Goal: Understand process/instructions: Learn how to perform a task or action

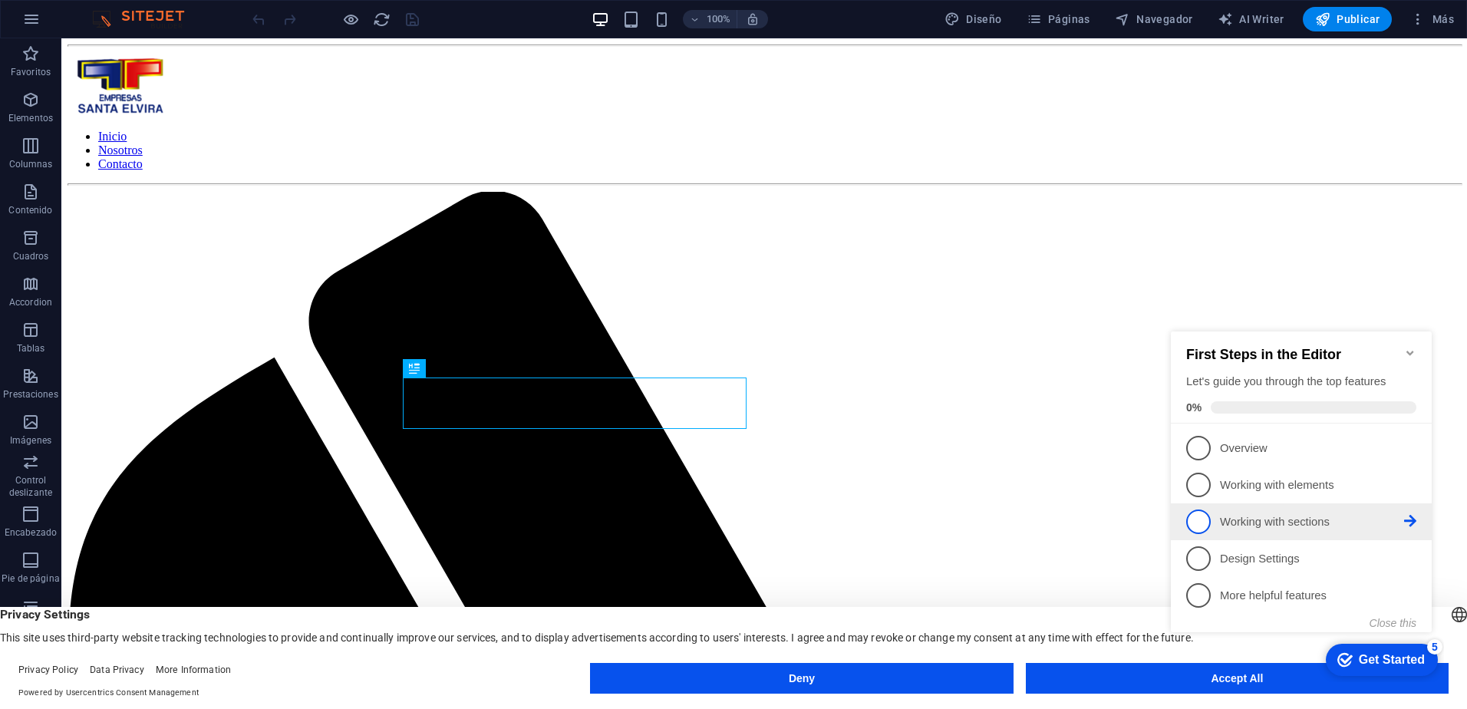
scroll to position [454, 0]
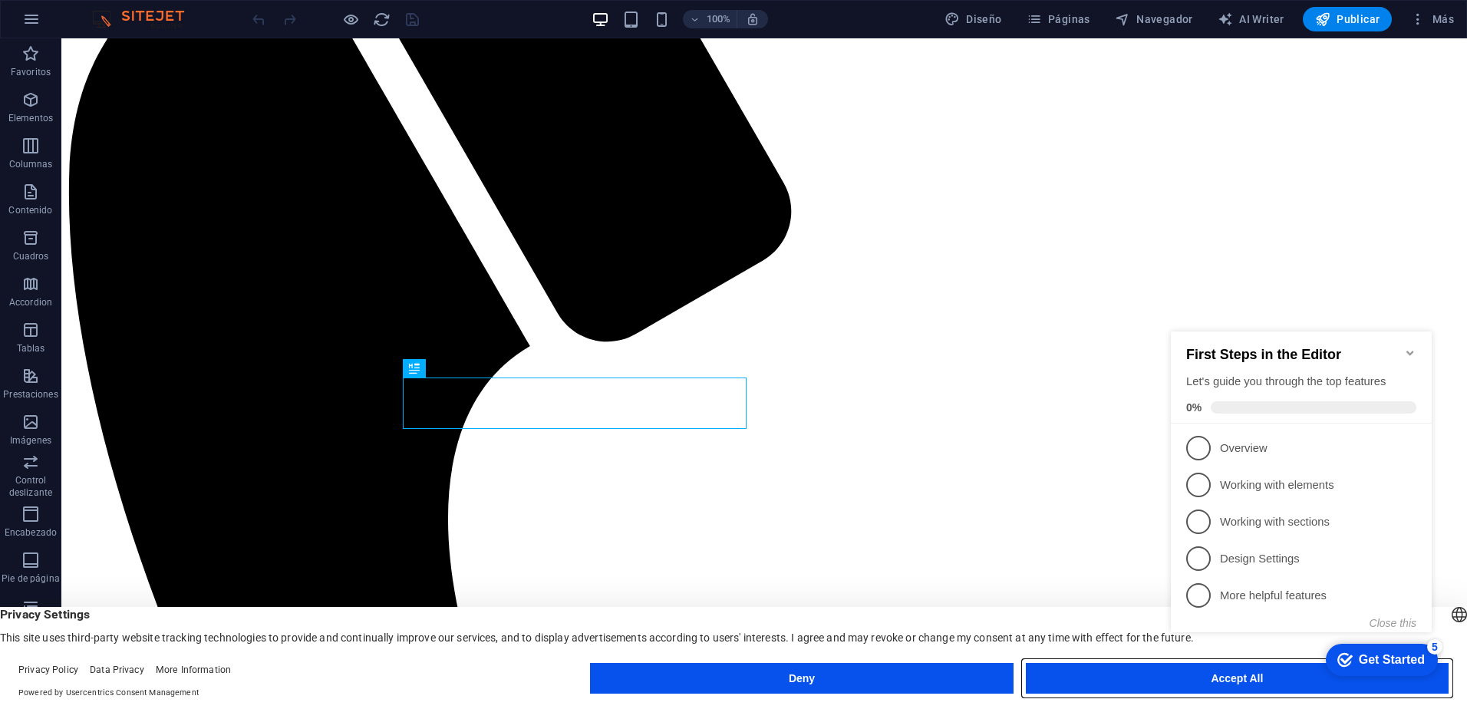
click at [1101, 678] on button "Accept All" at bounding box center [1237, 678] width 423 height 31
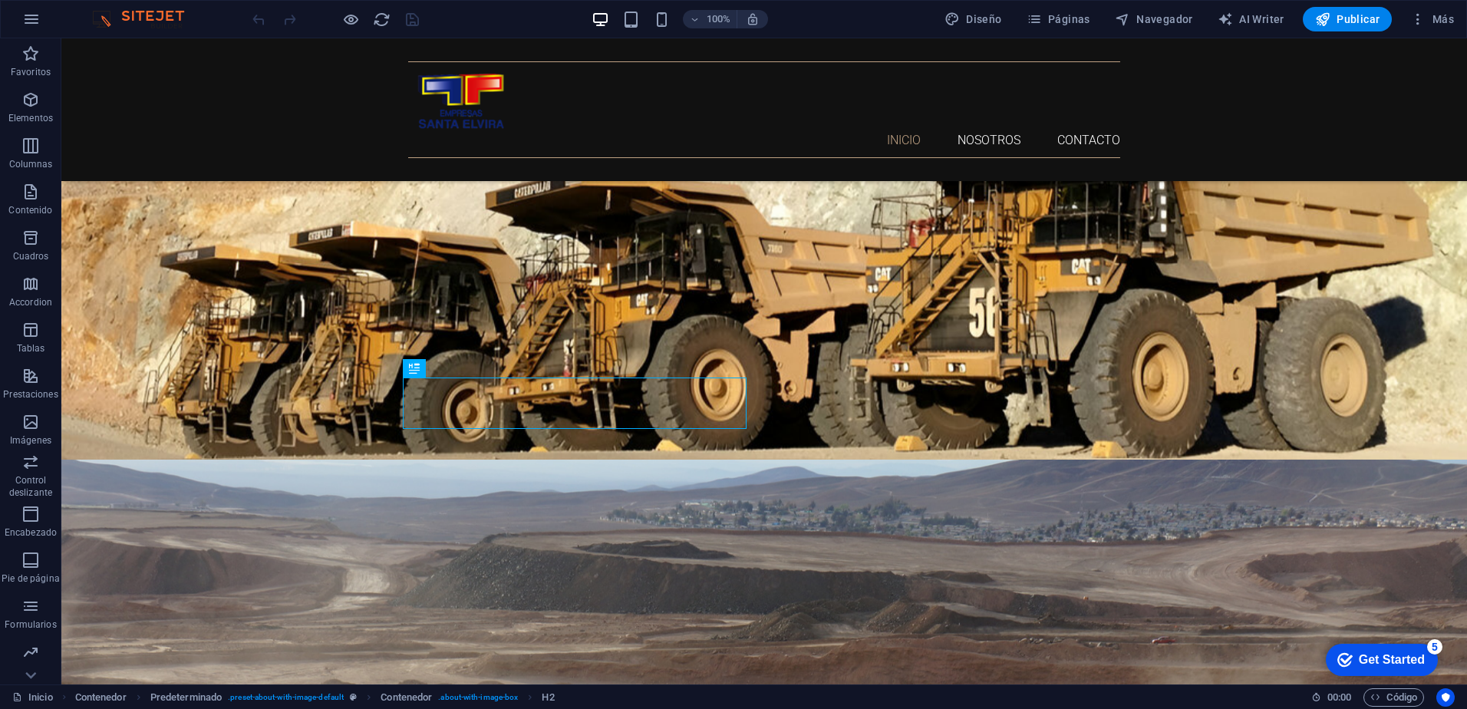
click at [1374, 660] on div "Get Started" at bounding box center [1392, 660] width 66 height 14
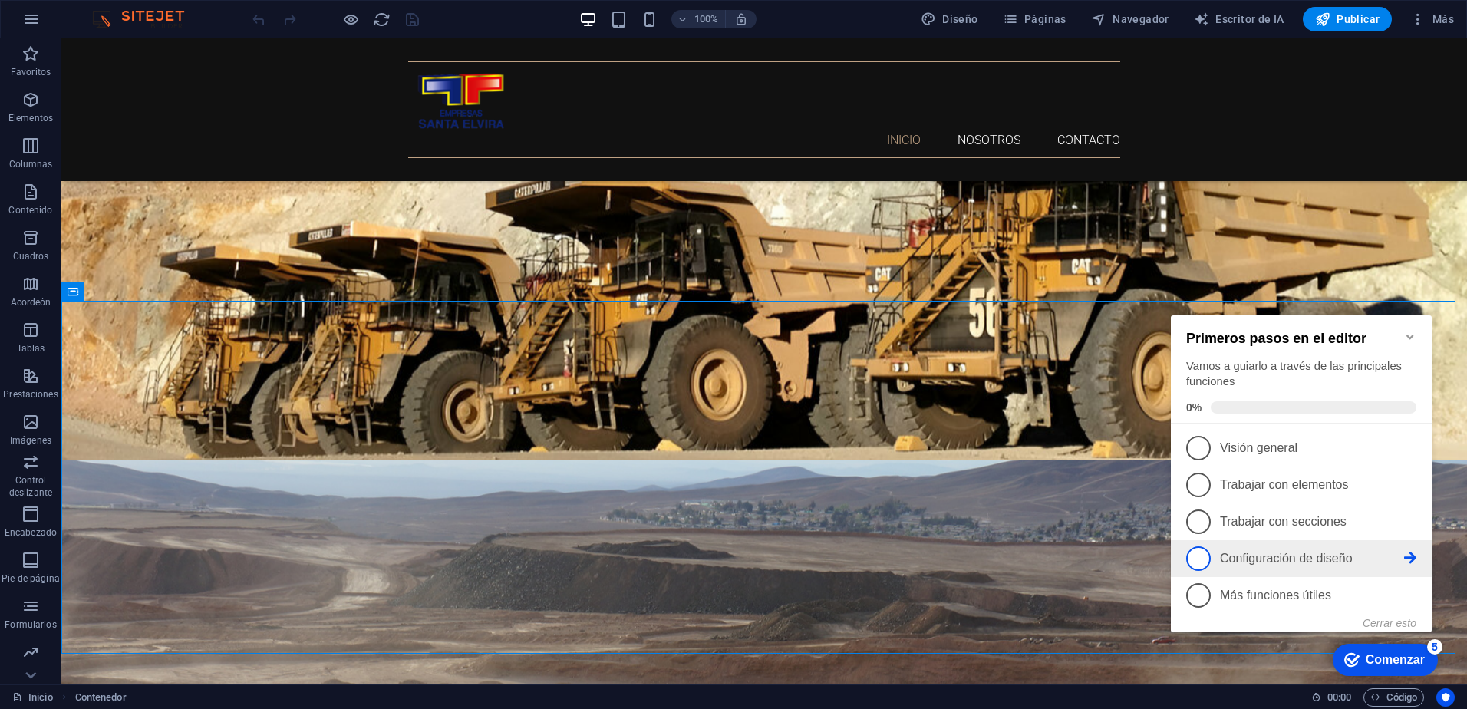
click at [1199, 559] on span "4" at bounding box center [1198, 558] width 25 height 25
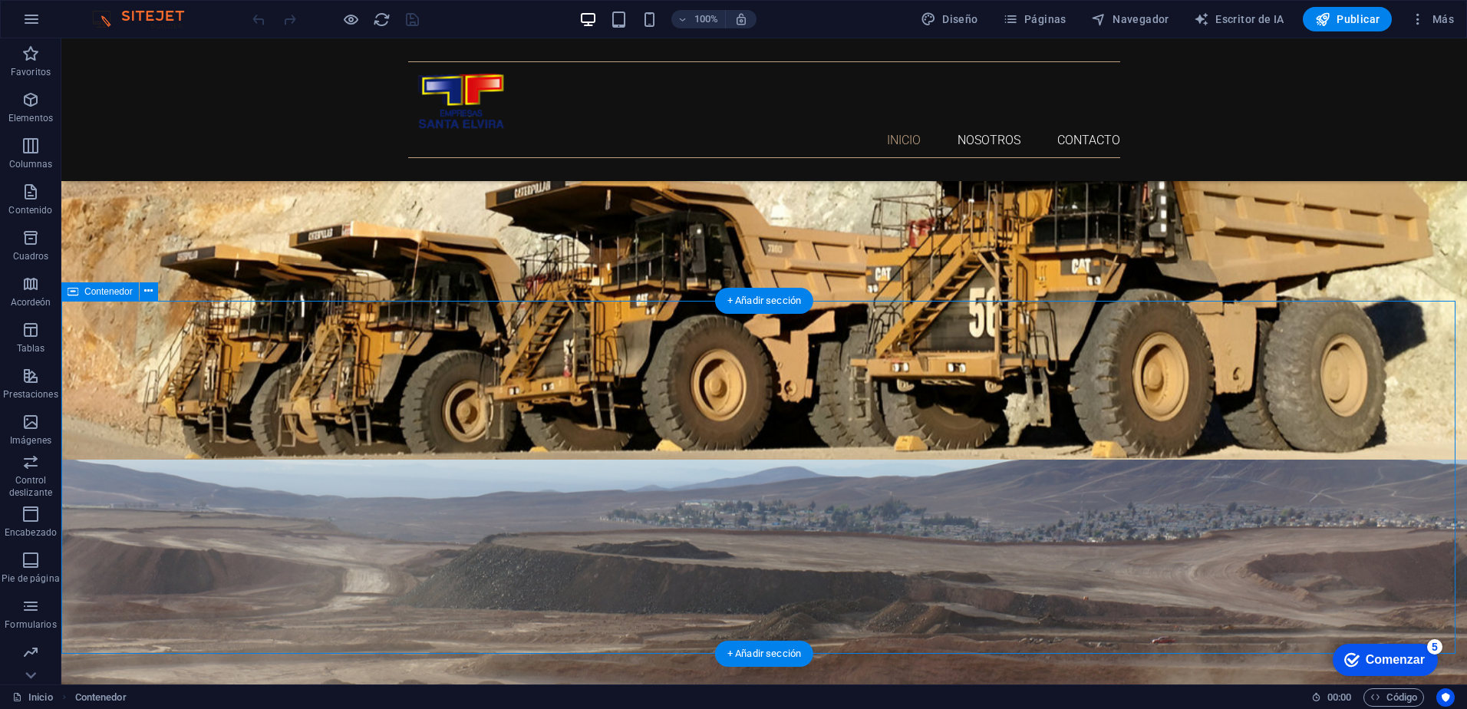
scroll to position [0, 0]
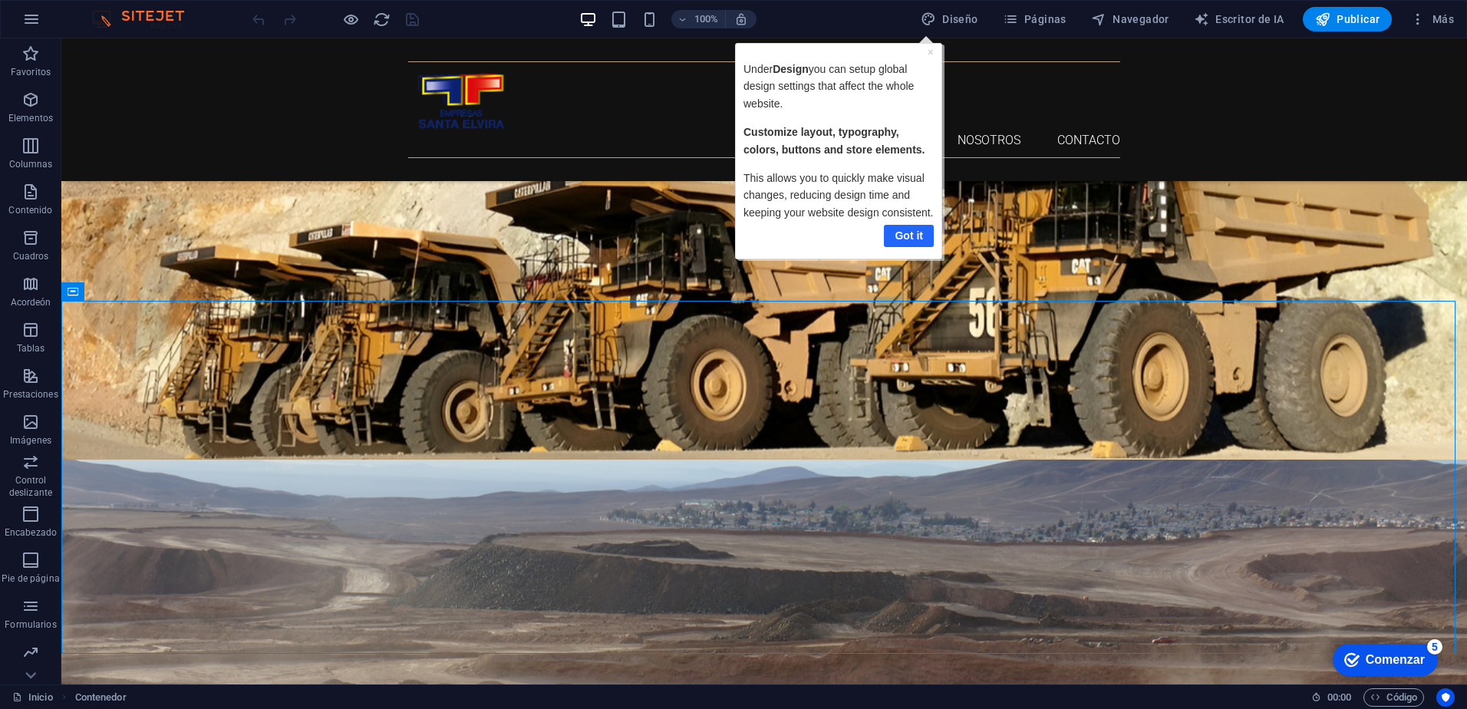
click at [905, 239] on link "Got it" at bounding box center [908, 236] width 50 height 22
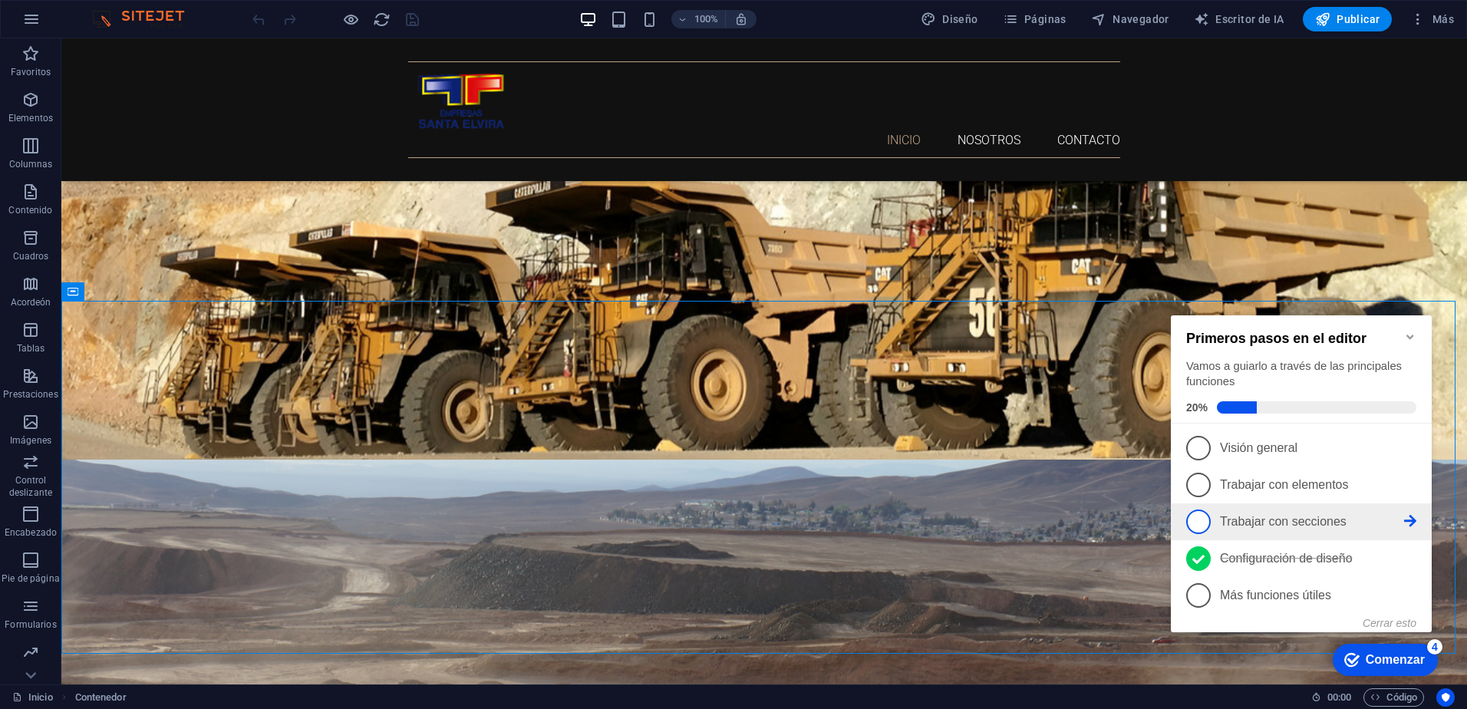
click at [1202, 520] on span "3" at bounding box center [1198, 522] width 25 height 25
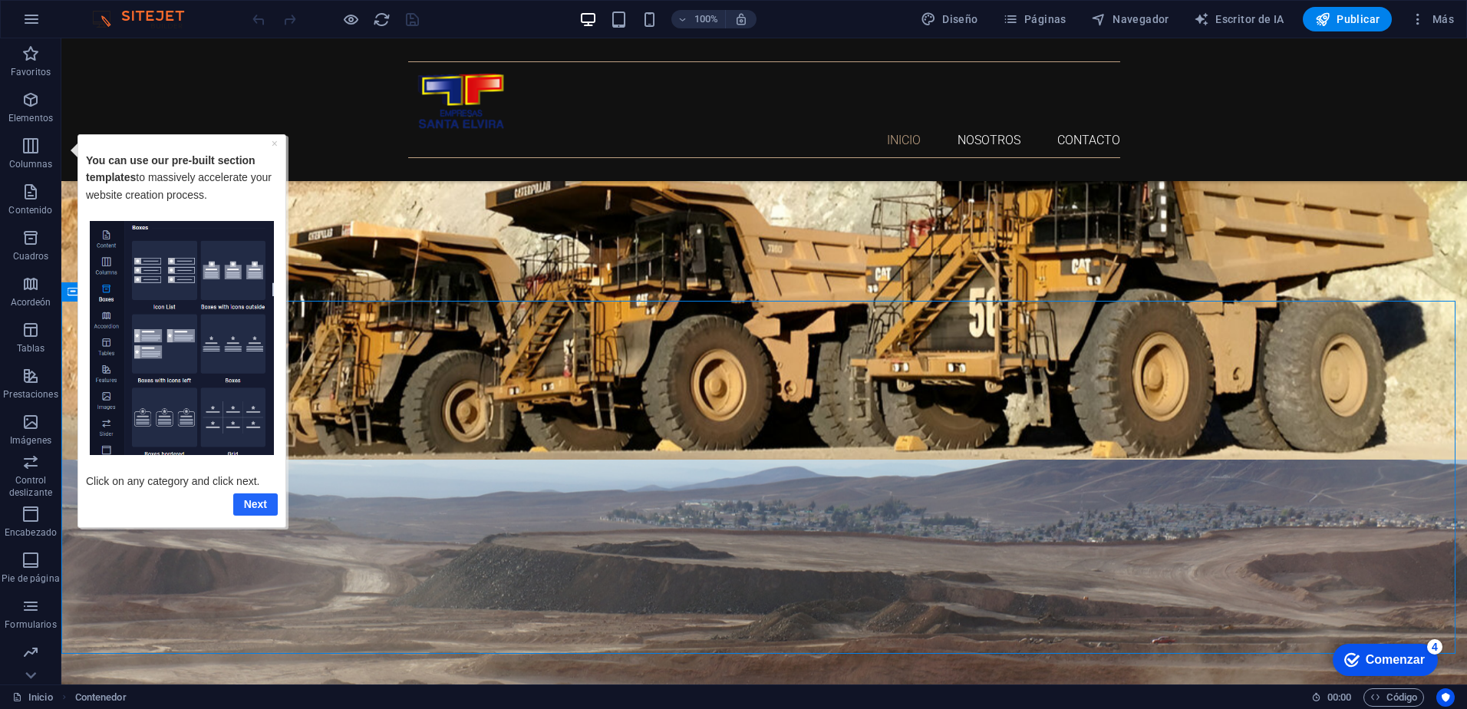
click at [259, 510] on link "Next" at bounding box center [255, 504] width 45 height 22
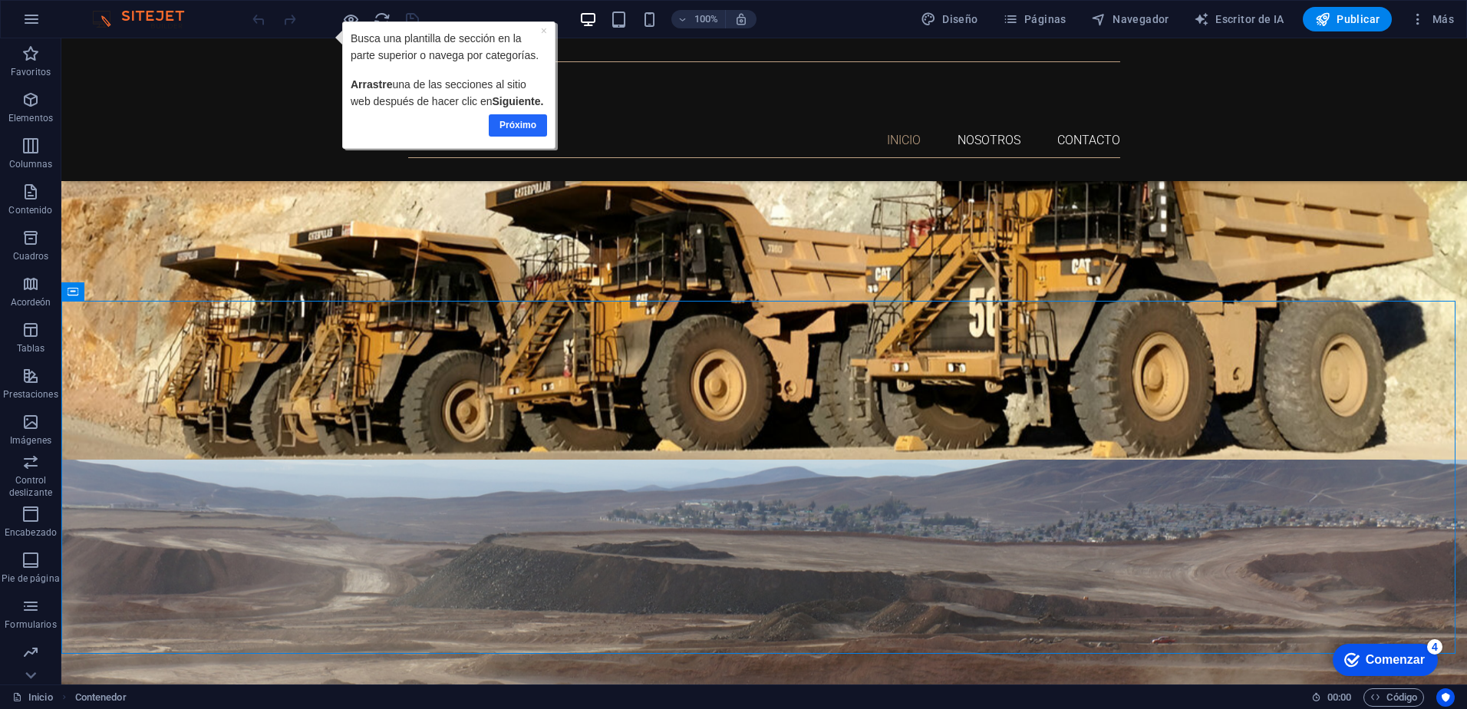
click at [530, 124] on link "Próximo" at bounding box center [518, 125] width 58 height 22
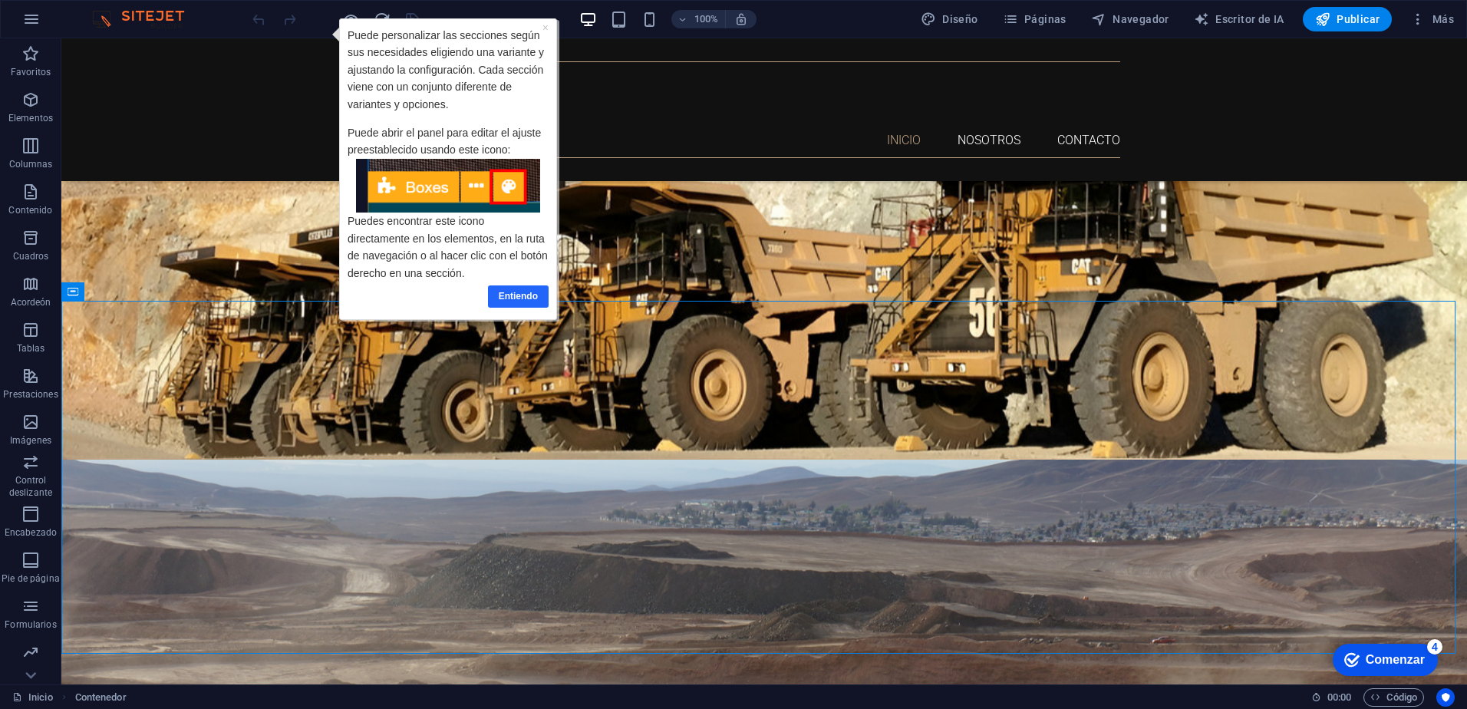
click at [517, 293] on link "Entiendo" at bounding box center [518, 296] width 61 height 22
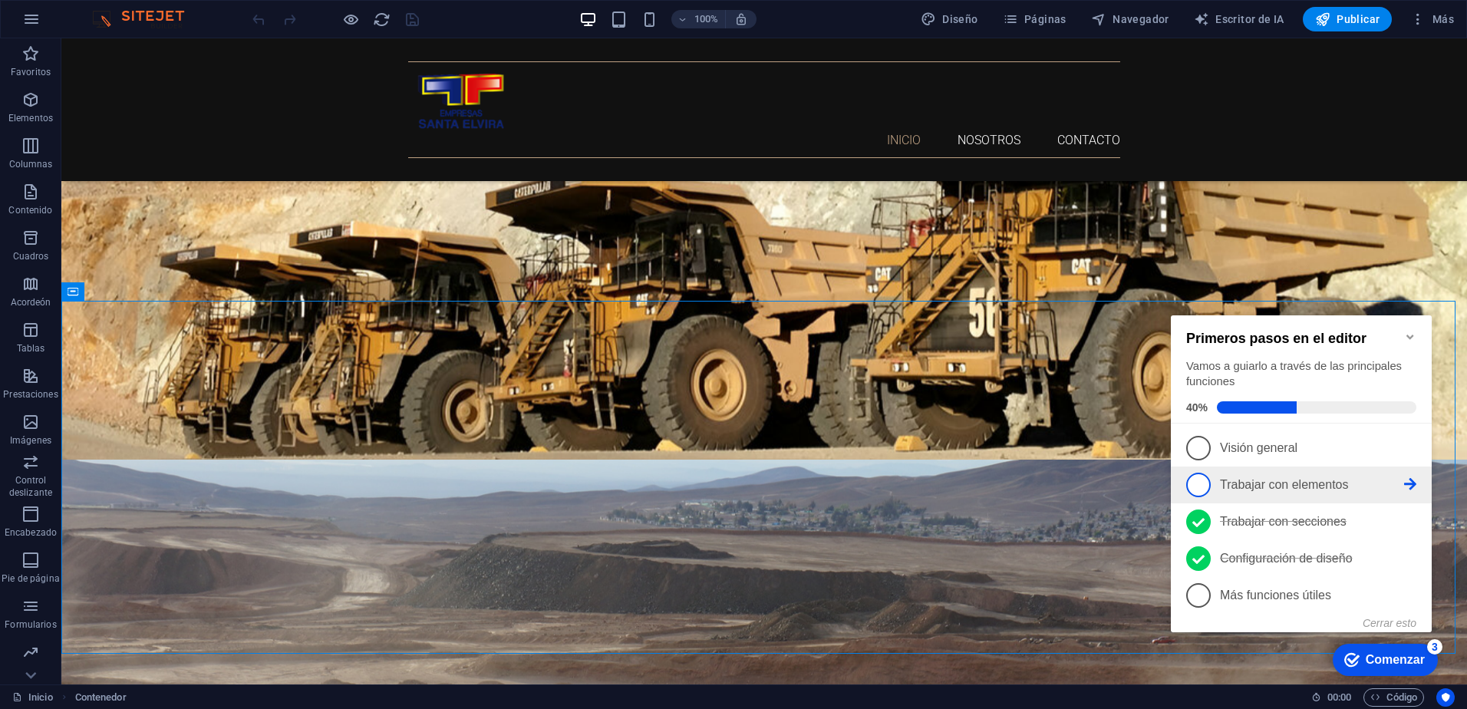
click at [1203, 480] on span "2" at bounding box center [1198, 485] width 25 height 25
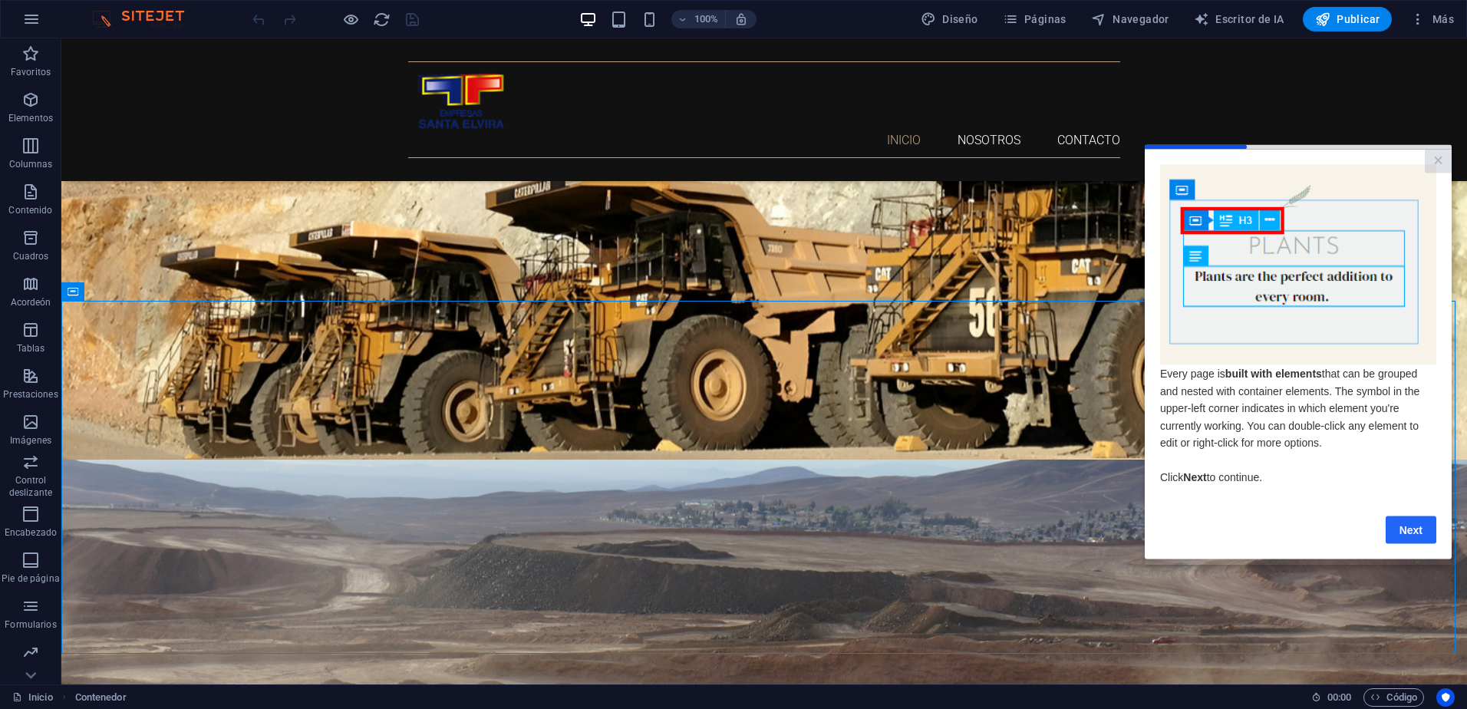
click at [1388, 530] on link "Next" at bounding box center [1411, 530] width 51 height 28
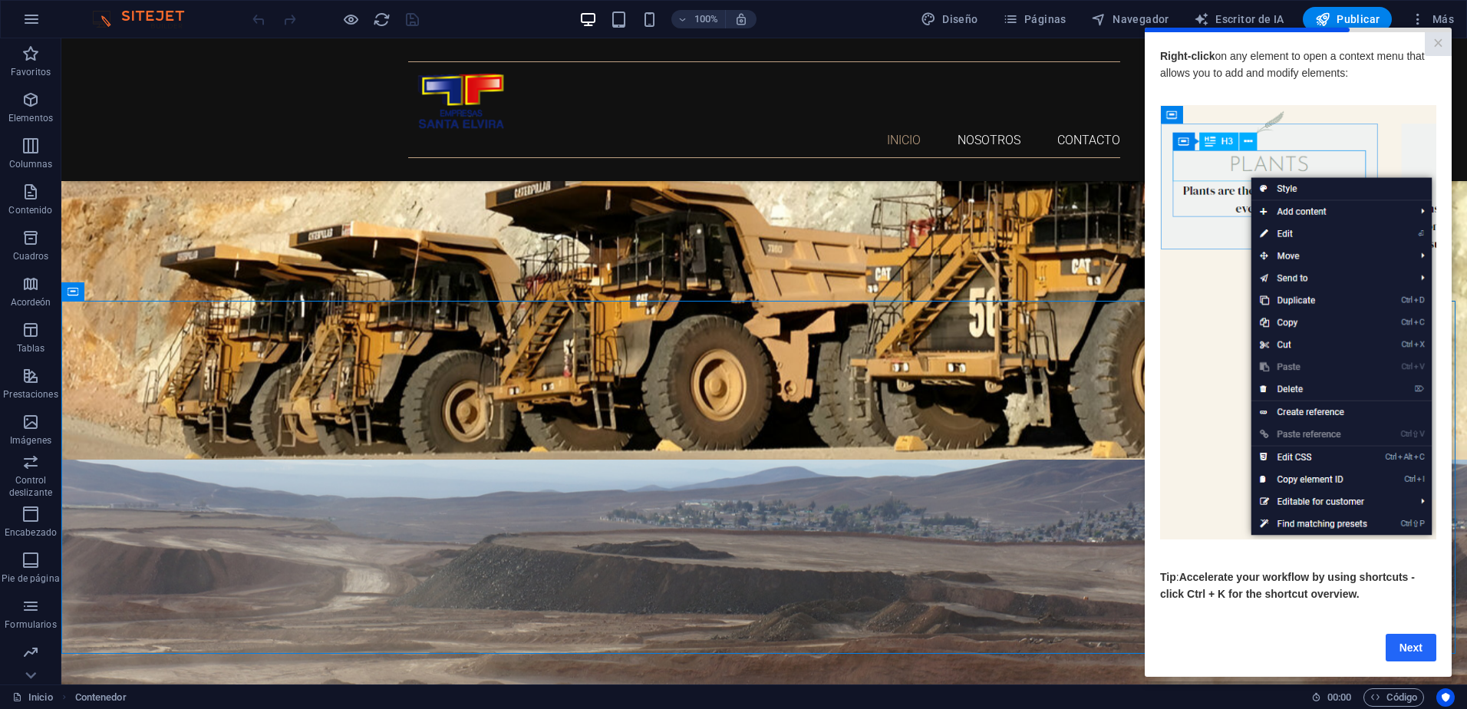
click at [1404, 656] on link "Next" at bounding box center [1411, 648] width 51 height 28
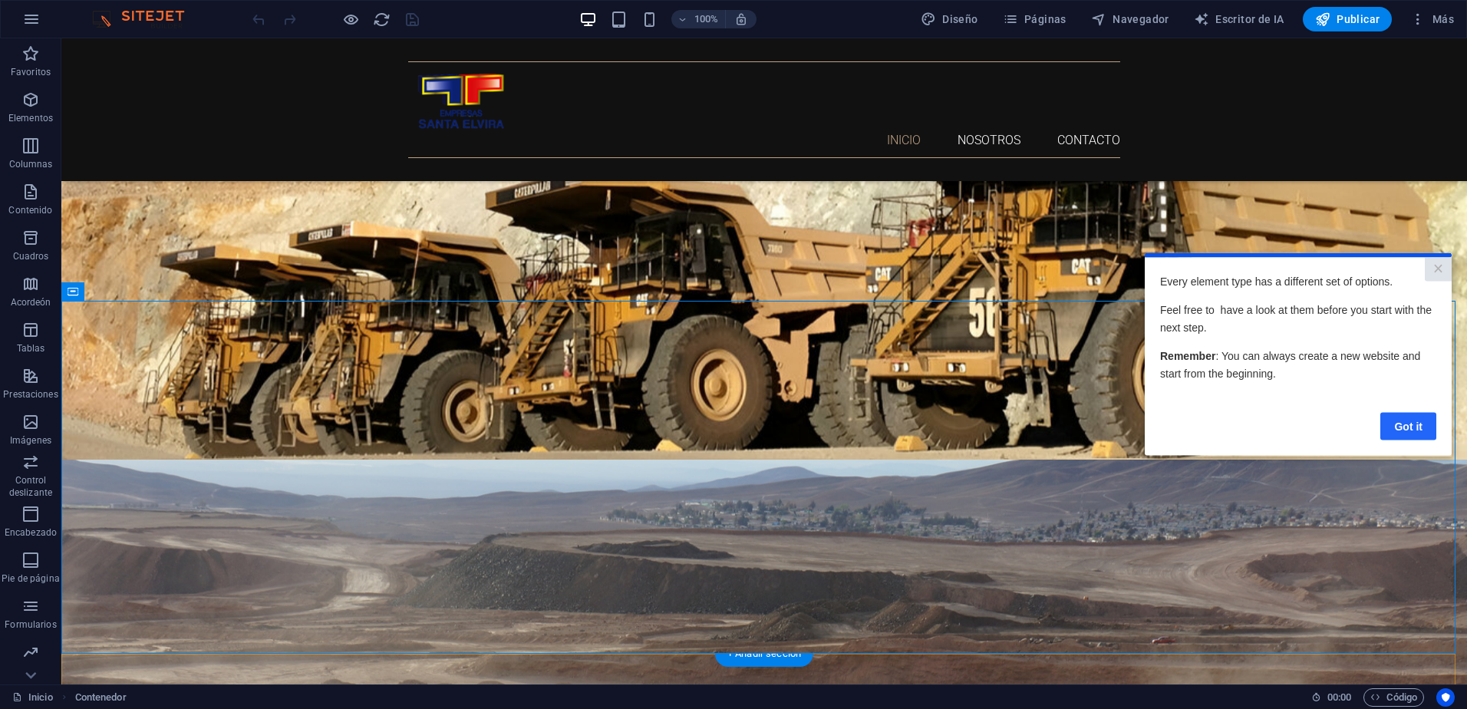
click at [1404, 424] on link "Got it" at bounding box center [1409, 426] width 56 height 28
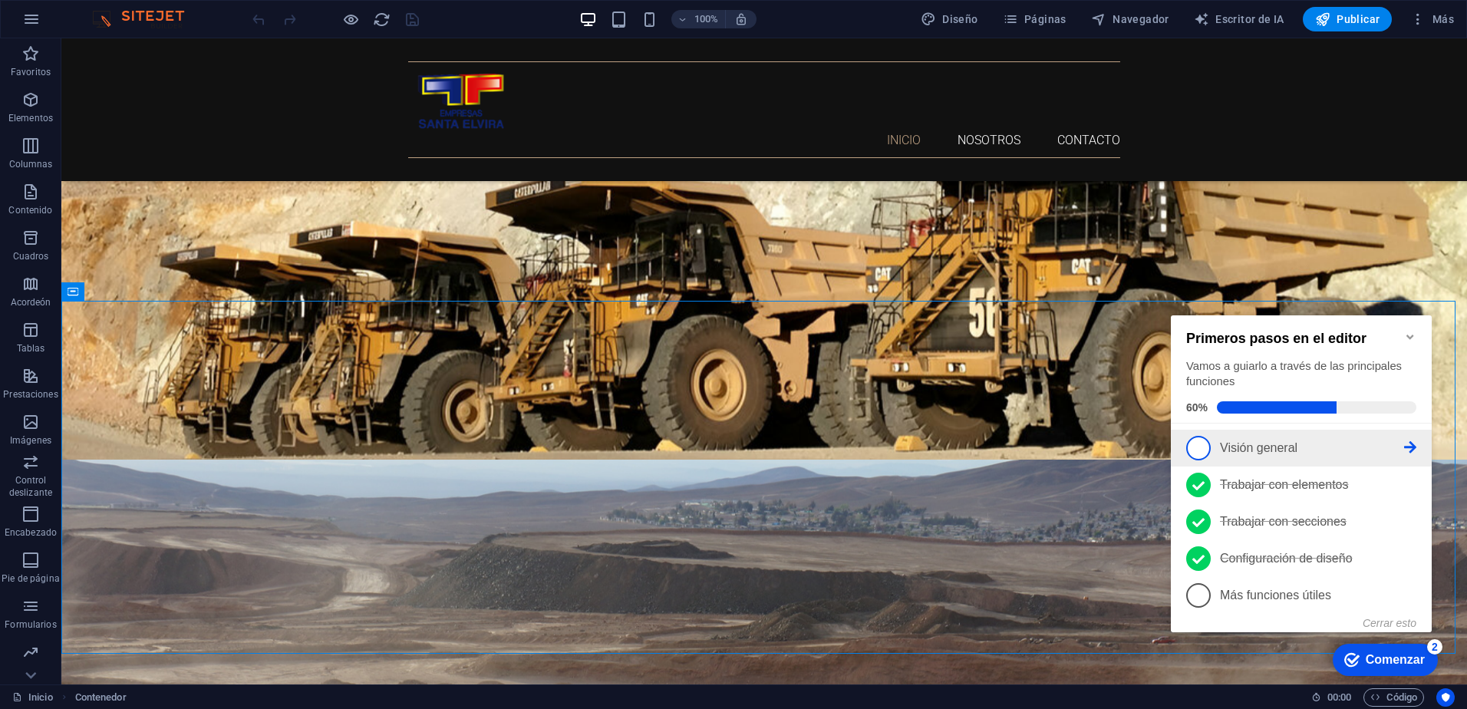
click at [1200, 446] on span "1" at bounding box center [1198, 448] width 25 height 25
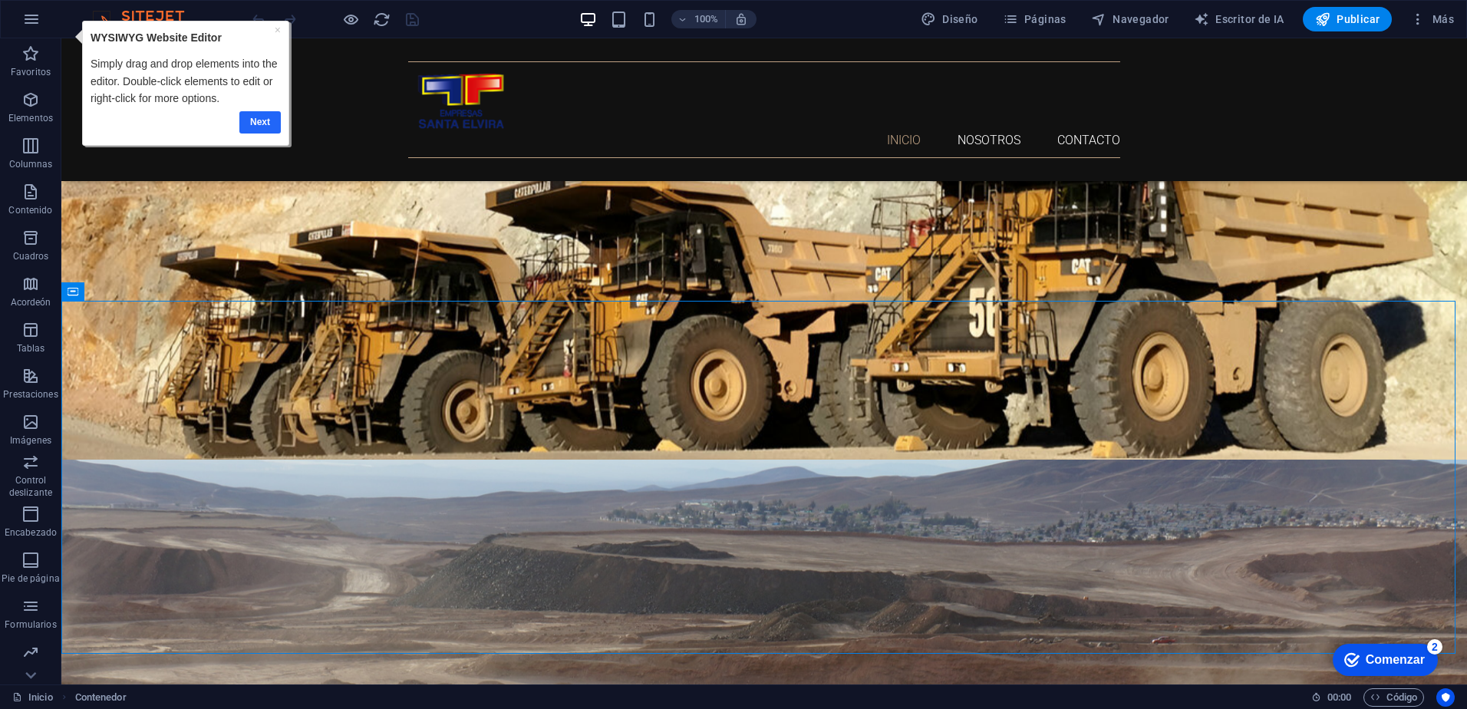
click at [261, 133] on link "Next" at bounding box center [259, 122] width 41 height 22
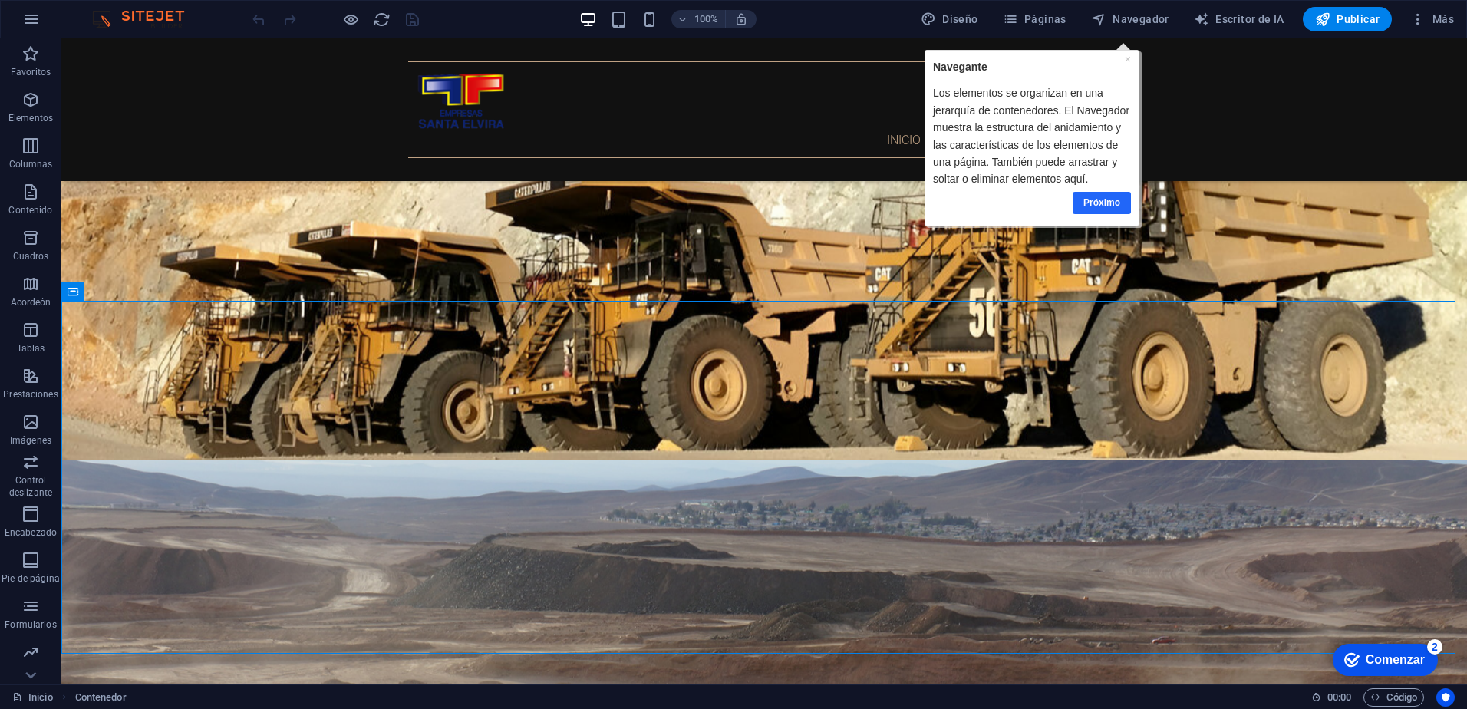
click at [1102, 203] on link "Próximo" at bounding box center [1102, 203] width 58 height 22
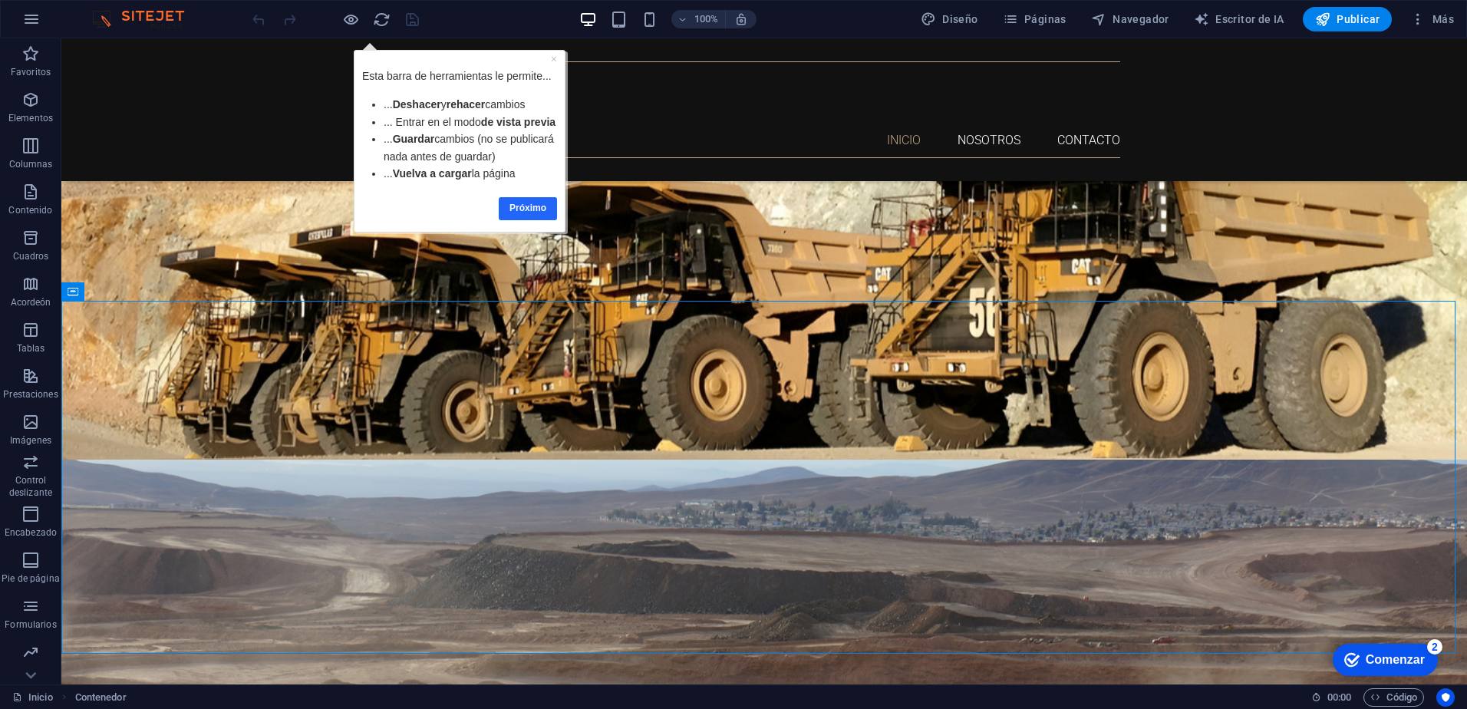
click at [533, 219] on link "Próximo" at bounding box center [528, 208] width 58 height 22
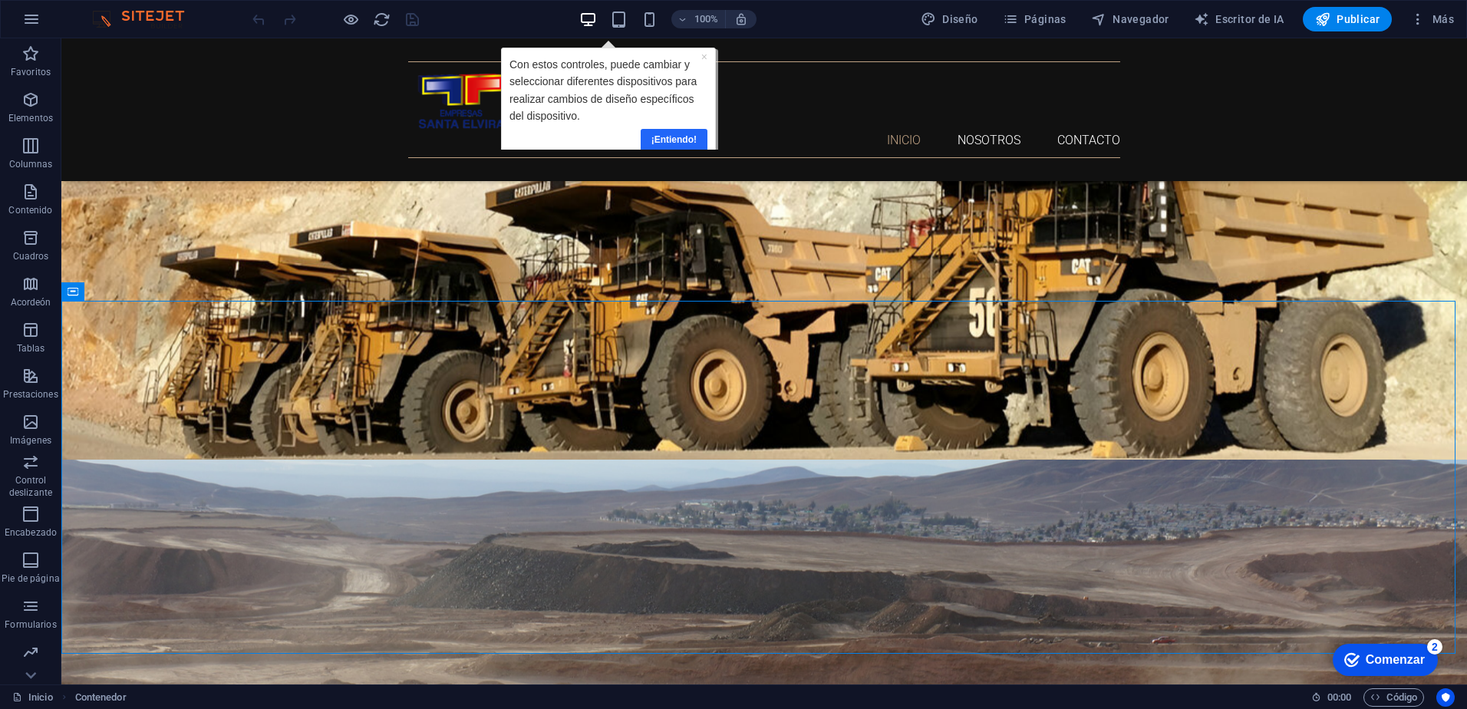
click at [671, 132] on link "¡Entiendo!" at bounding box center [674, 140] width 67 height 22
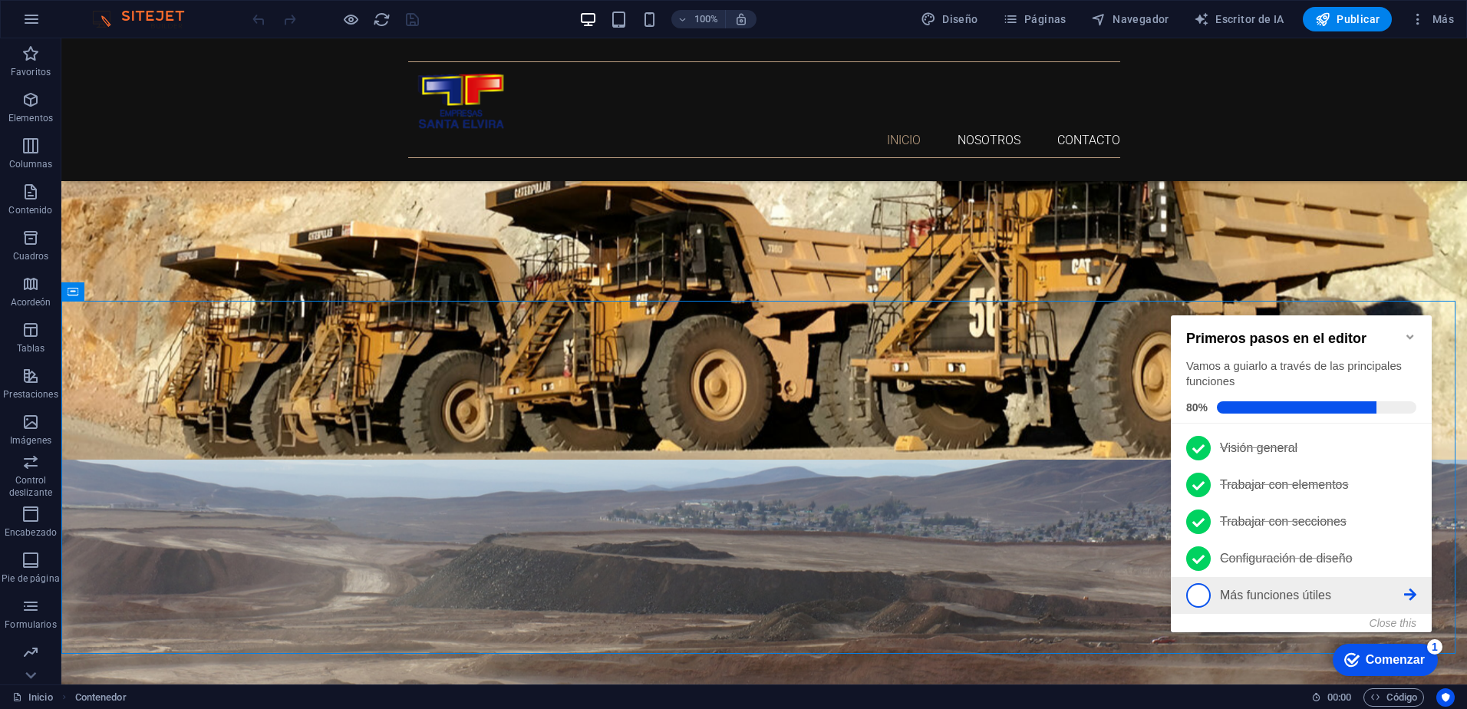
click at [1192, 589] on span "5" at bounding box center [1198, 595] width 25 height 25
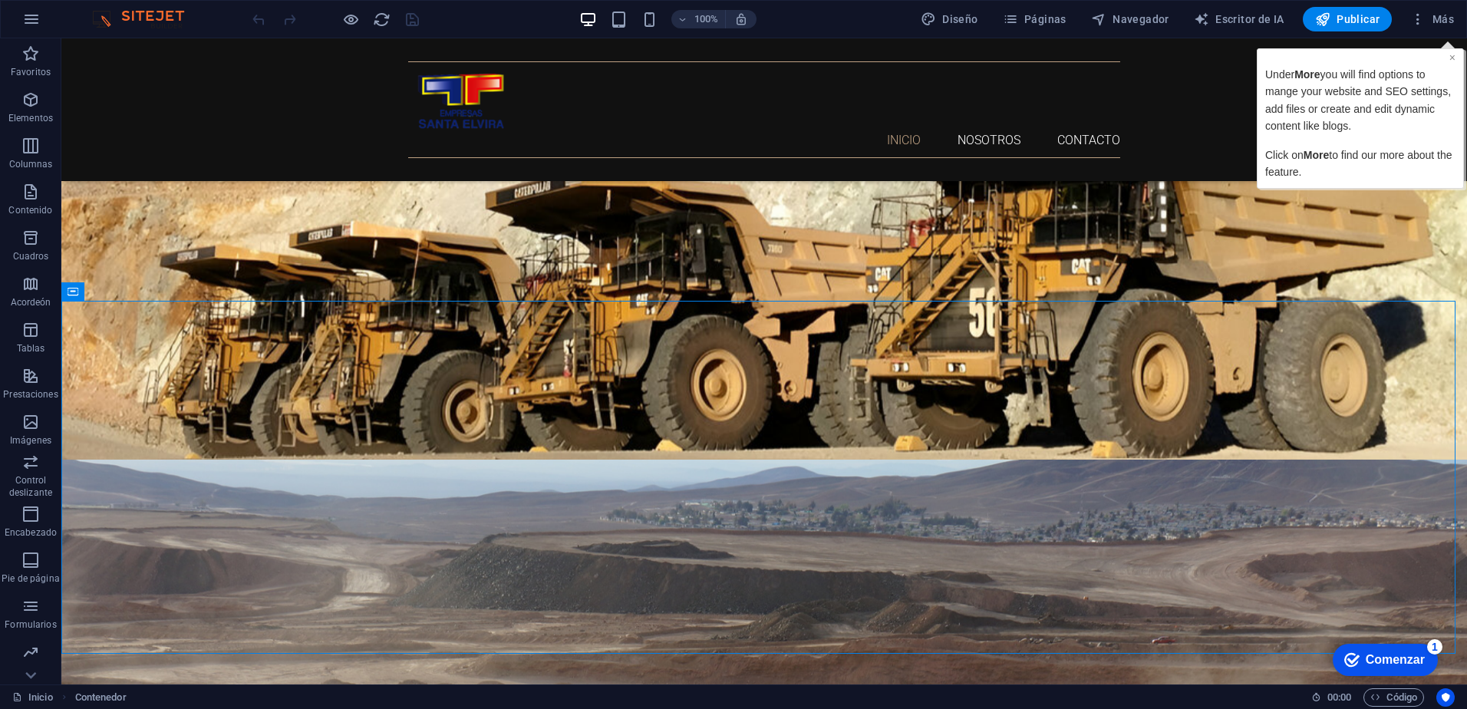
click at [1452, 58] on link "×" at bounding box center [1453, 57] width 6 height 12
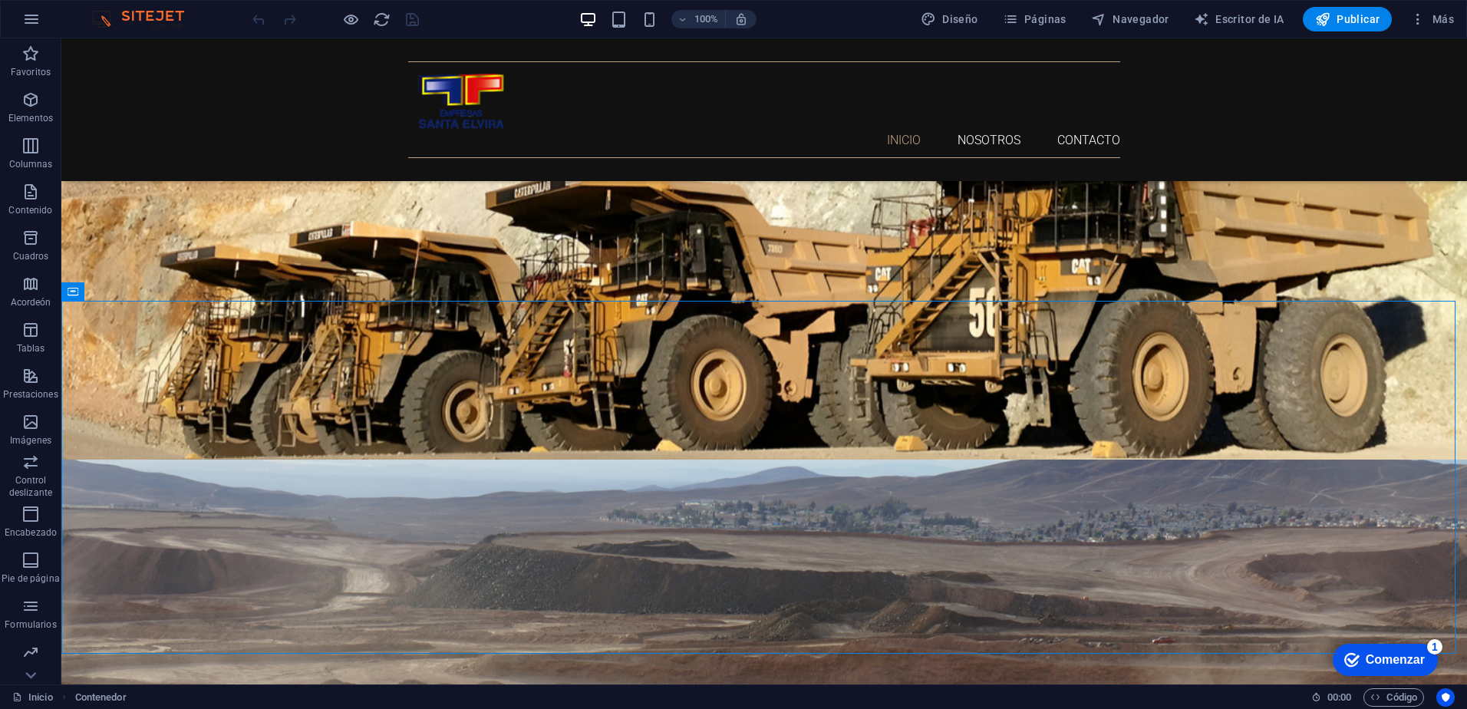
click at [1406, 667] on div "Comenzar" at bounding box center [1395, 660] width 59 height 14
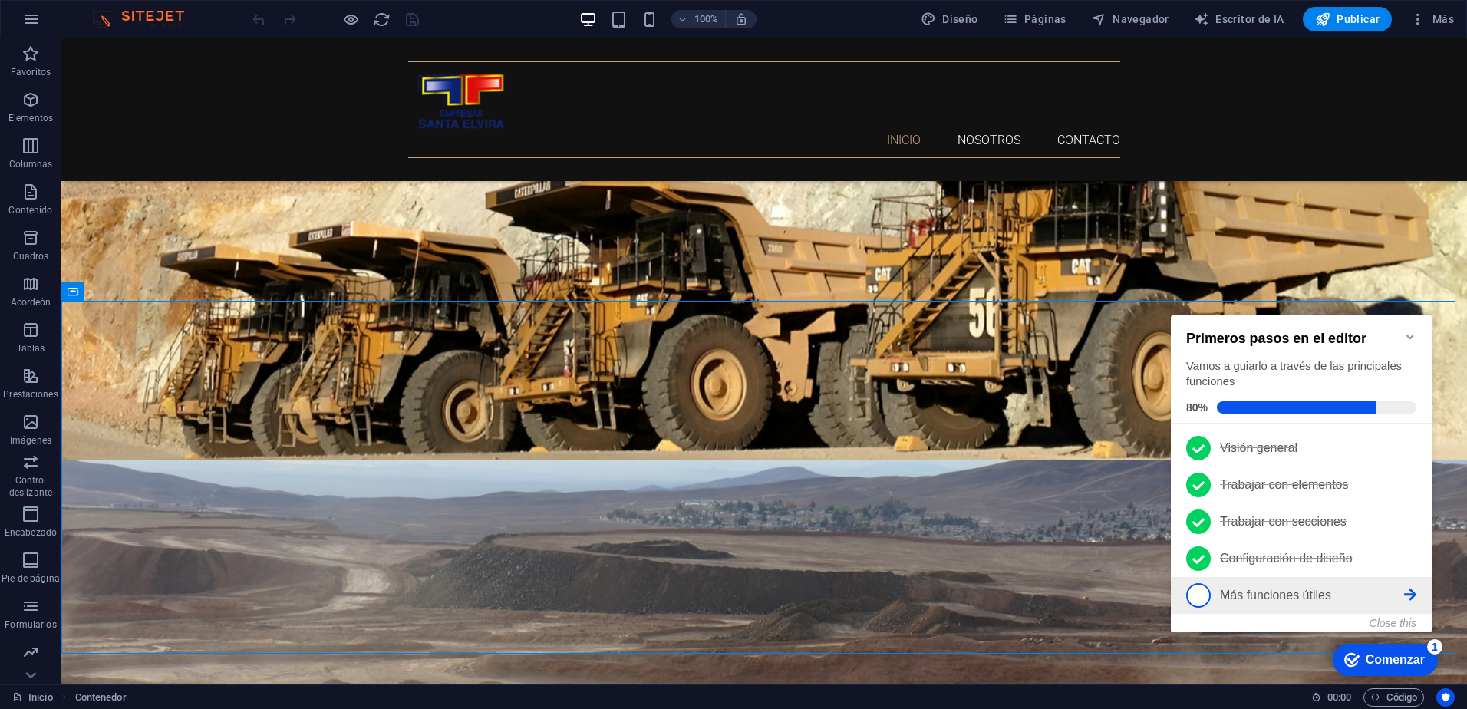
click at [1198, 601] on span "5" at bounding box center [1198, 595] width 25 height 25
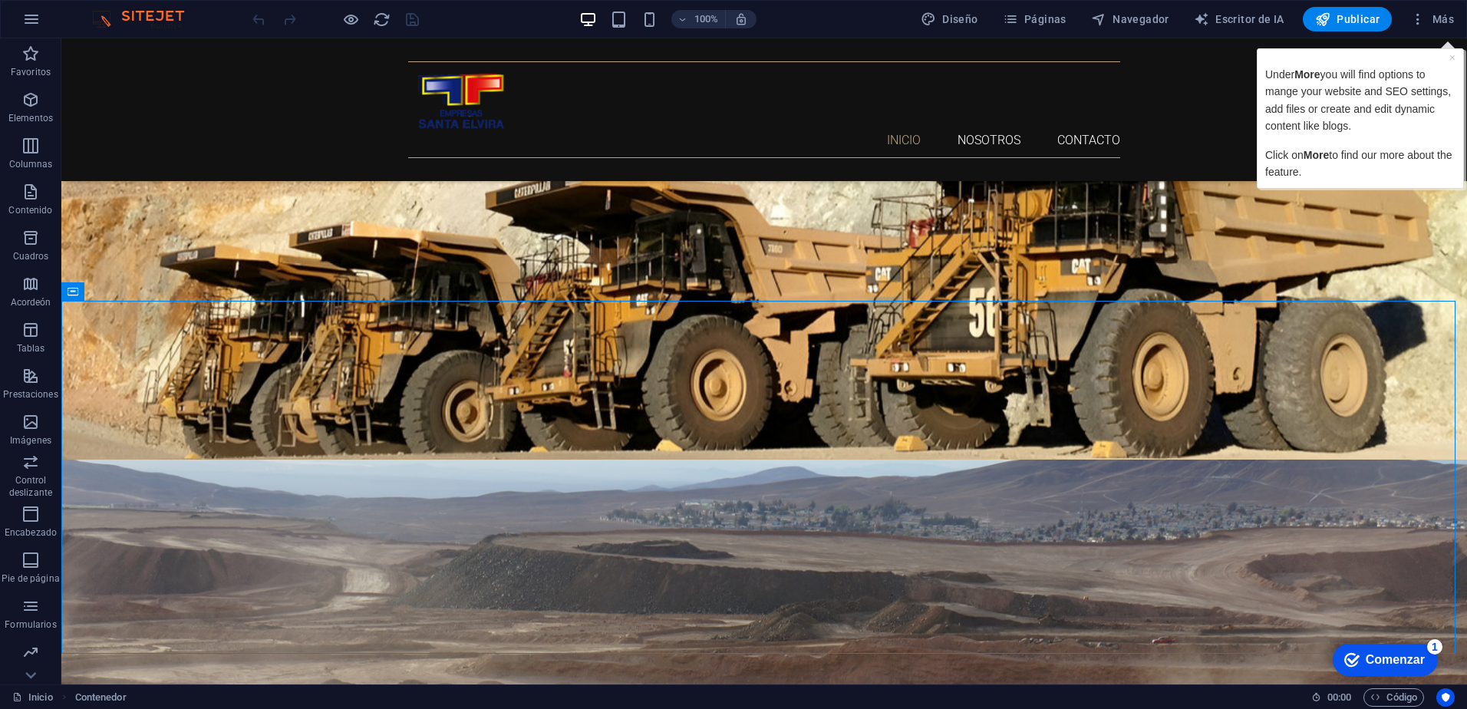
click at [1318, 157] on span "More" at bounding box center [1316, 155] width 25 height 12
drag, startPoint x: 1318, startPoint y: 157, endPoint x: 1280, endPoint y: 57, distance: 106.9
click at [1280, 57] on div "Under More you will find options to mange your website and SEO settings, add fi…" at bounding box center [1360, 119] width 190 height 124
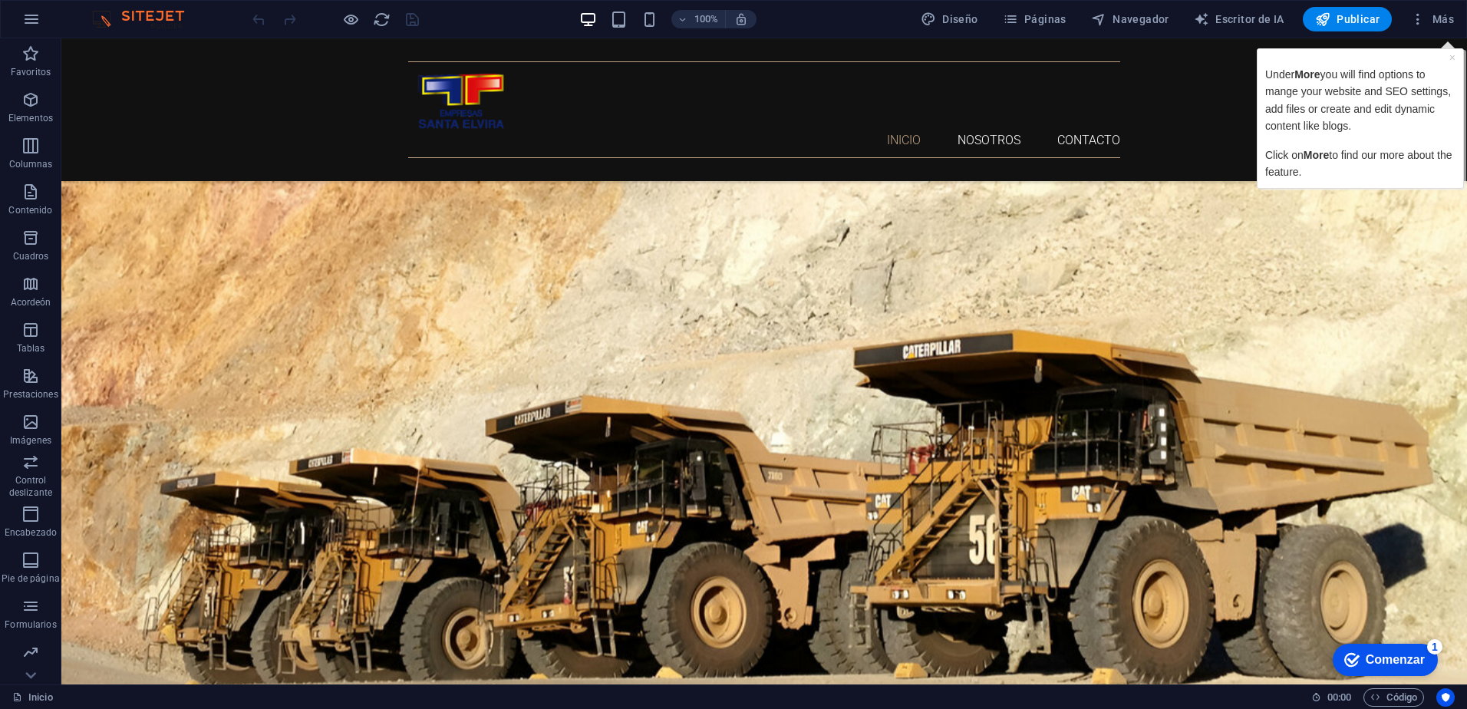
click at [1381, 178] on p "Click on More to find our more about the feature." at bounding box center [1360, 164] width 190 height 35
click at [1444, 21] on font "Más" at bounding box center [1443, 19] width 21 height 12
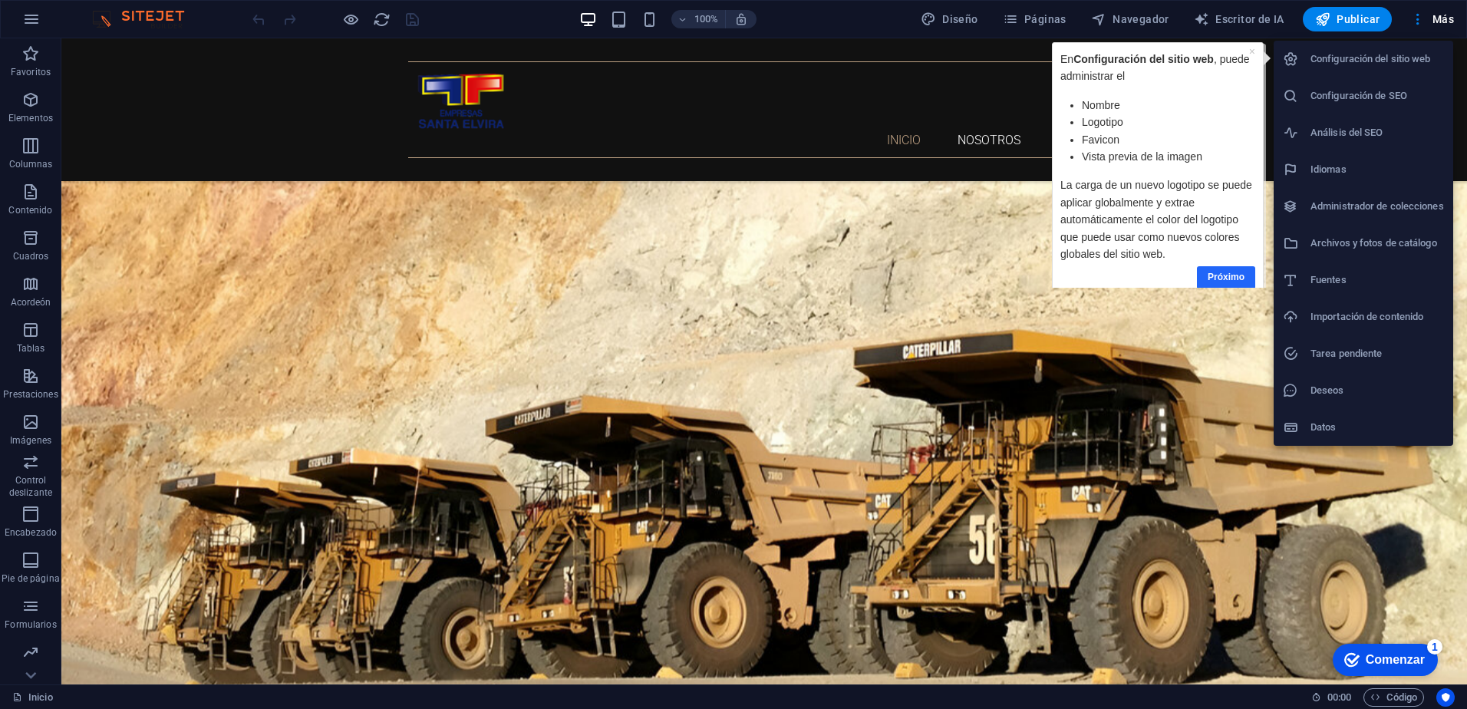
click at [1226, 274] on link "Próximo" at bounding box center [1226, 277] width 58 height 22
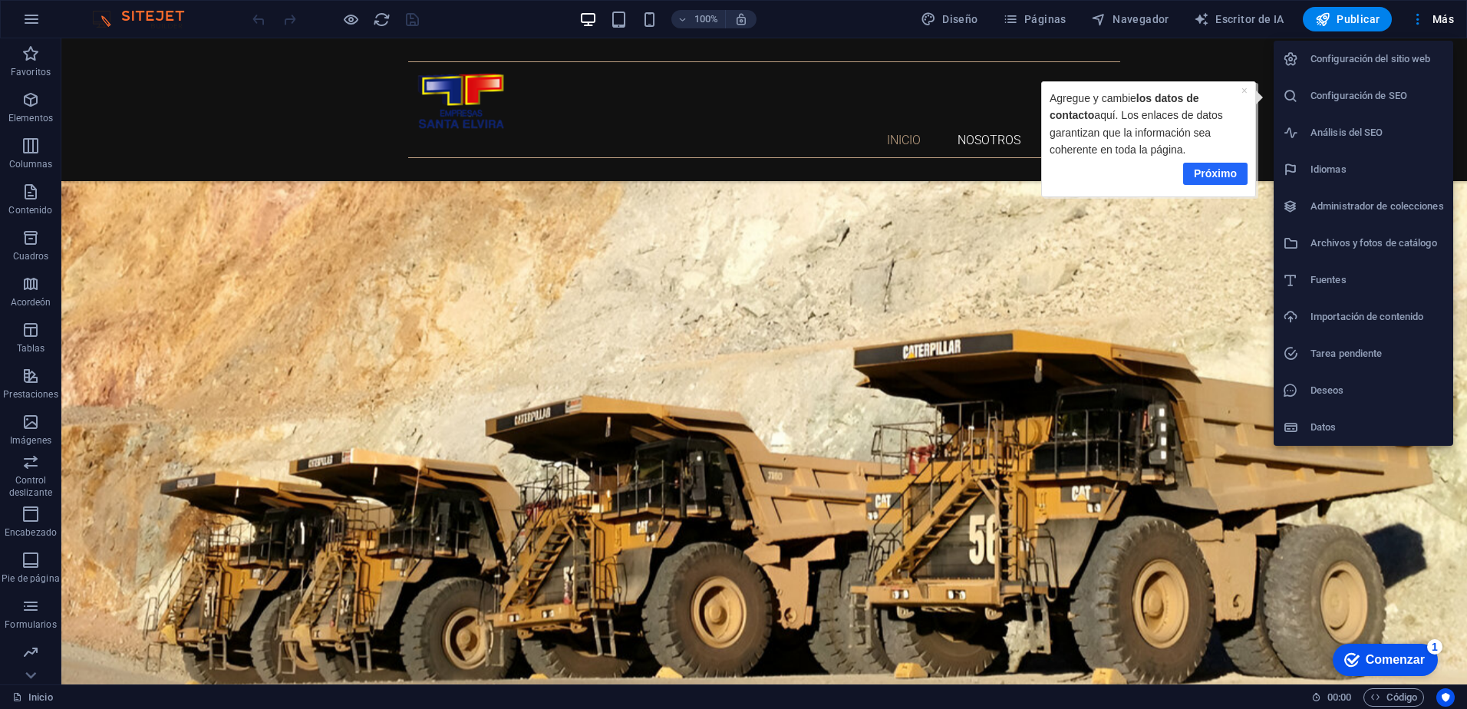
click at [1213, 170] on link "Próximo" at bounding box center [1215, 174] width 64 height 22
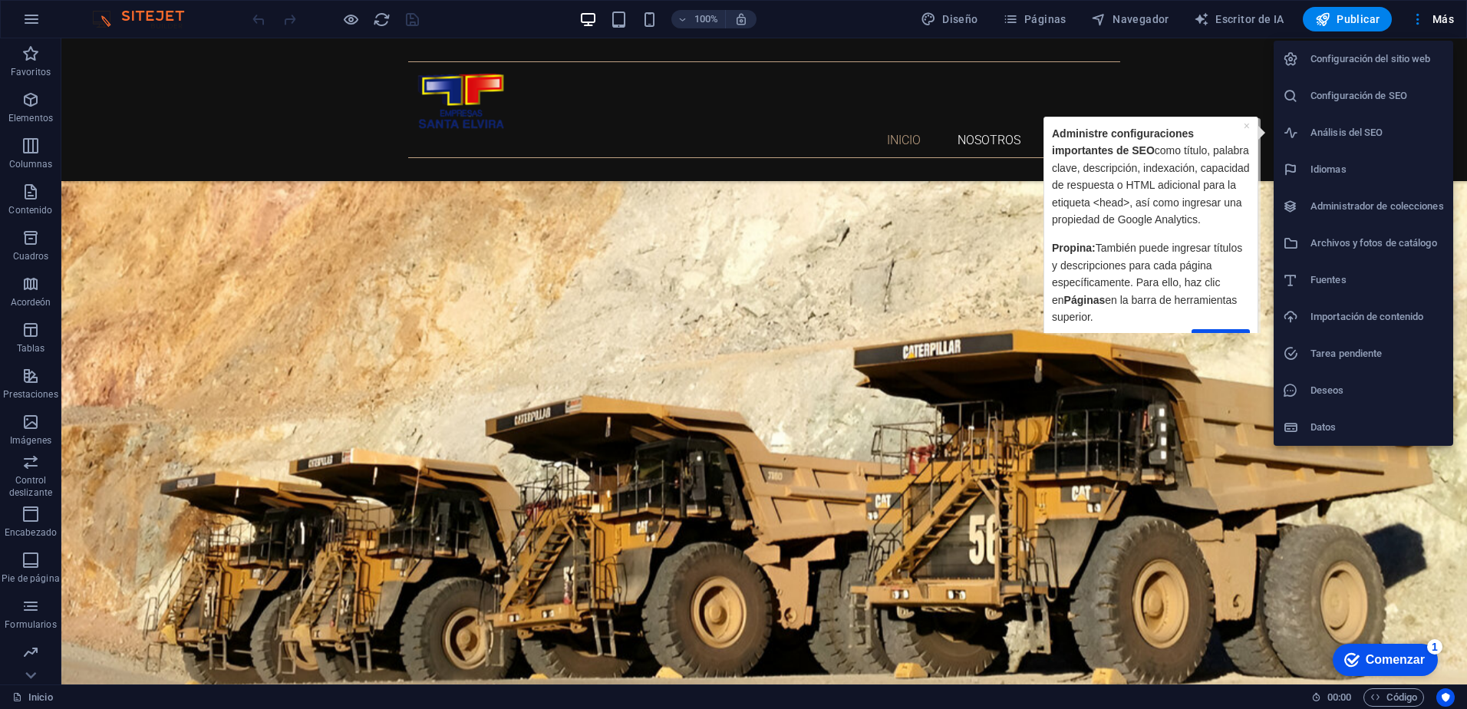
click at [1117, 312] on p "Propina: También puede ingresar títulos y descripciones para cada página especí…" at bounding box center [1150, 282] width 198 height 86
click at [1327, 129] on h6 "Análisis del SEO" at bounding box center [1378, 133] width 134 height 18
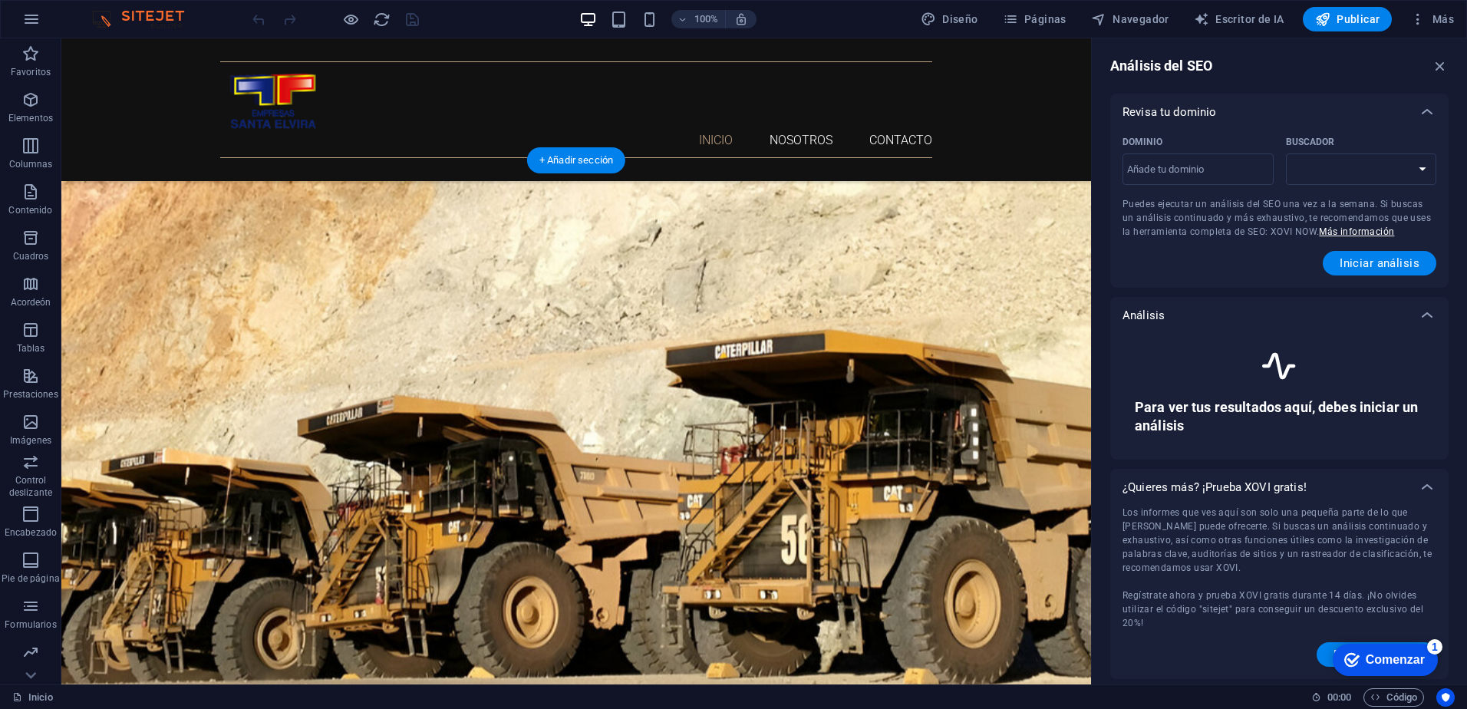
select select "[DOMAIN_NAME]"
click at [1441, 64] on icon "button" at bounding box center [1440, 66] width 17 height 17
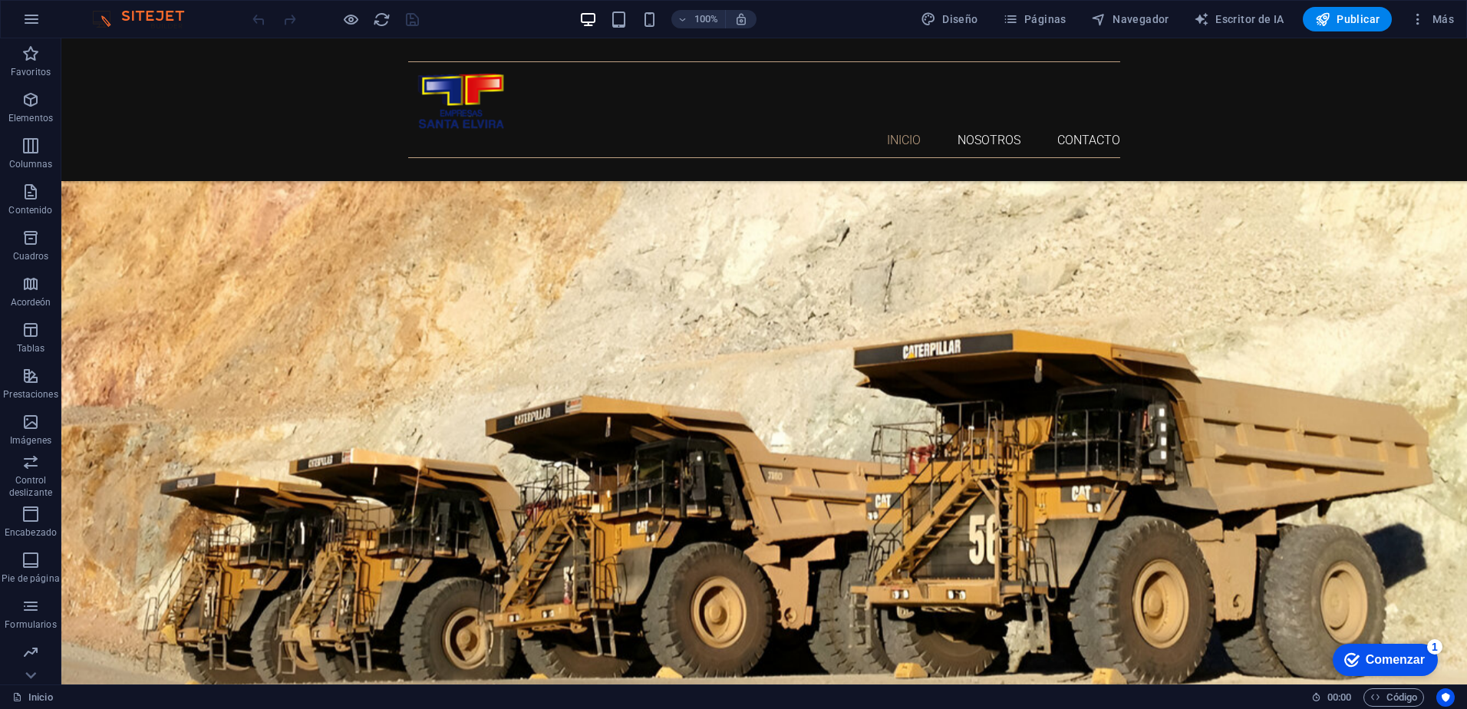
click at [1384, 662] on div "Comenzar" at bounding box center [1395, 660] width 59 height 14
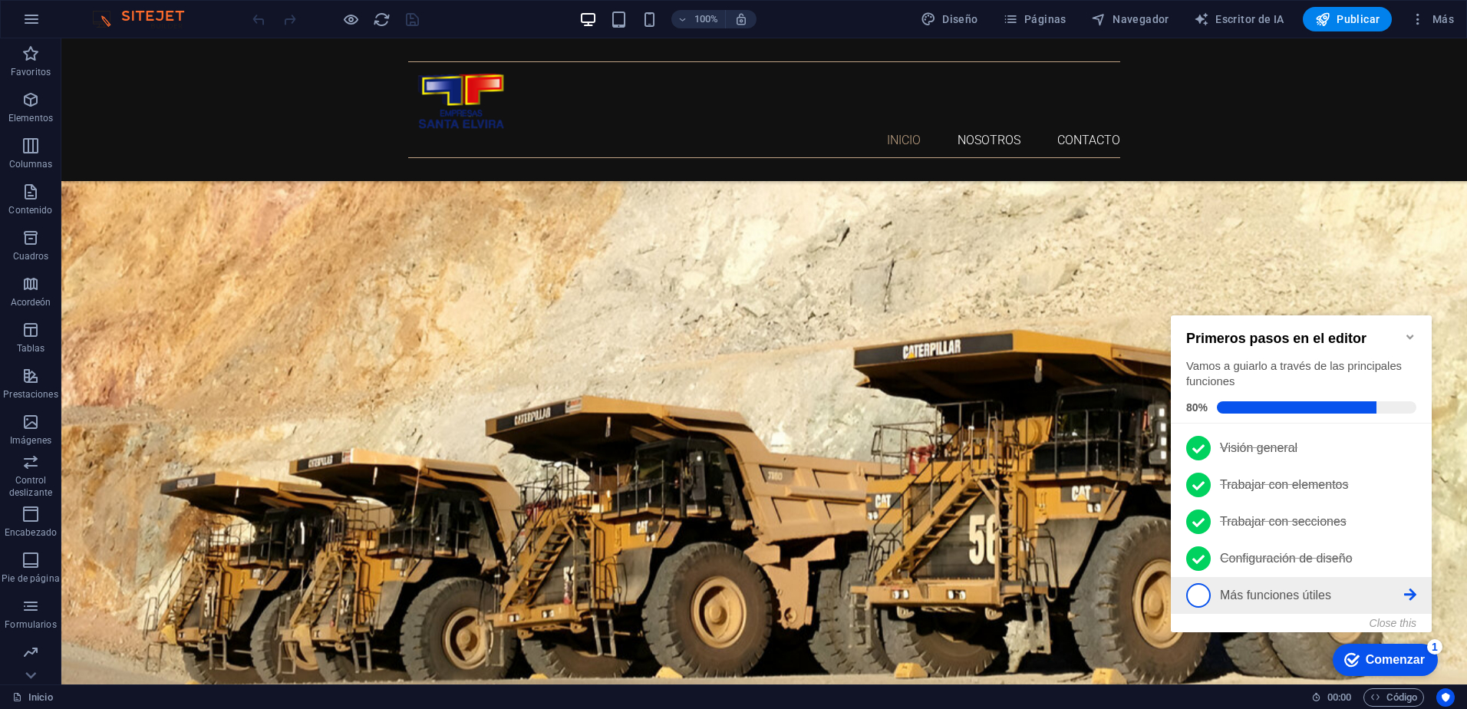
click at [1193, 596] on span "5" at bounding box center [1198, 595] width 25 height 25
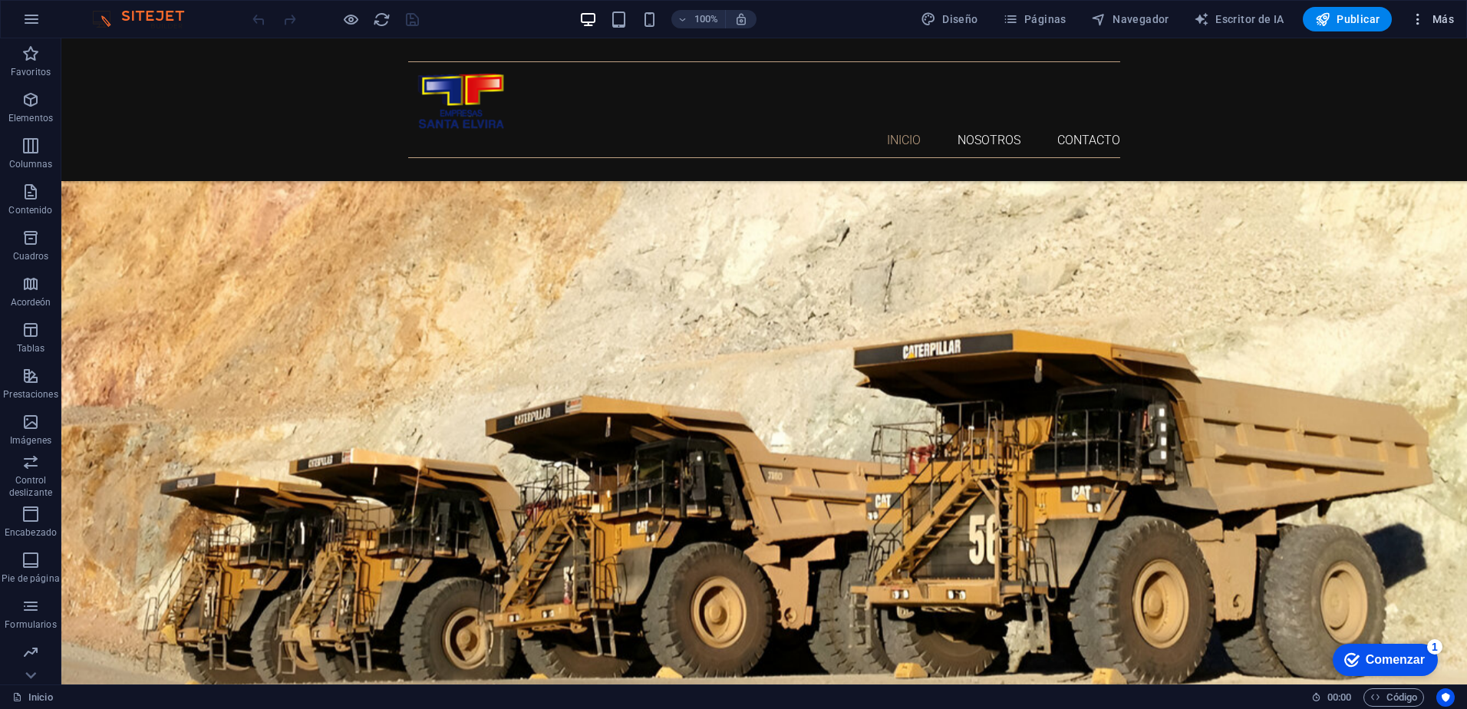
click at [1445, 21] on font "Más" at bounding box center [1443, 19] width 21 height 12
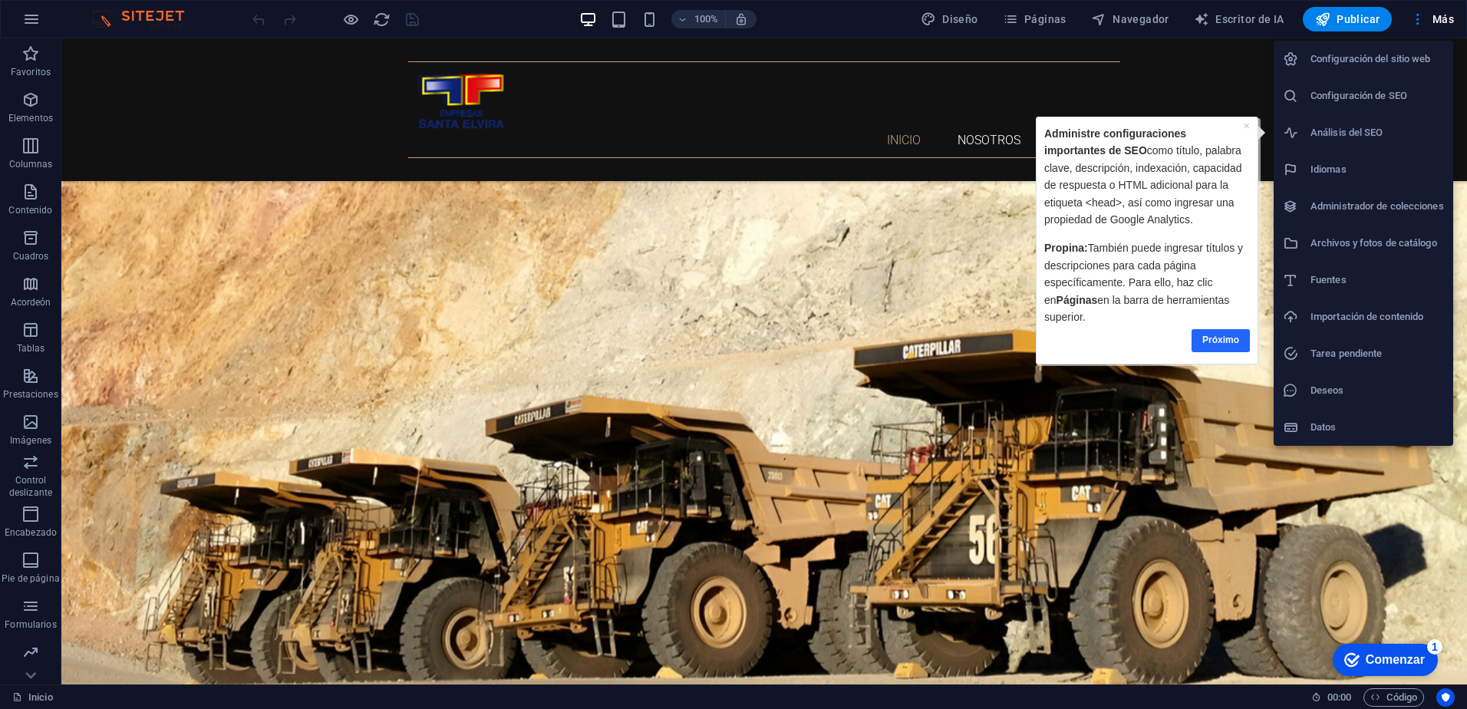
click at [1211, 346] on link "Próximo" at bounding box center [1220, 340] width 58 height 22
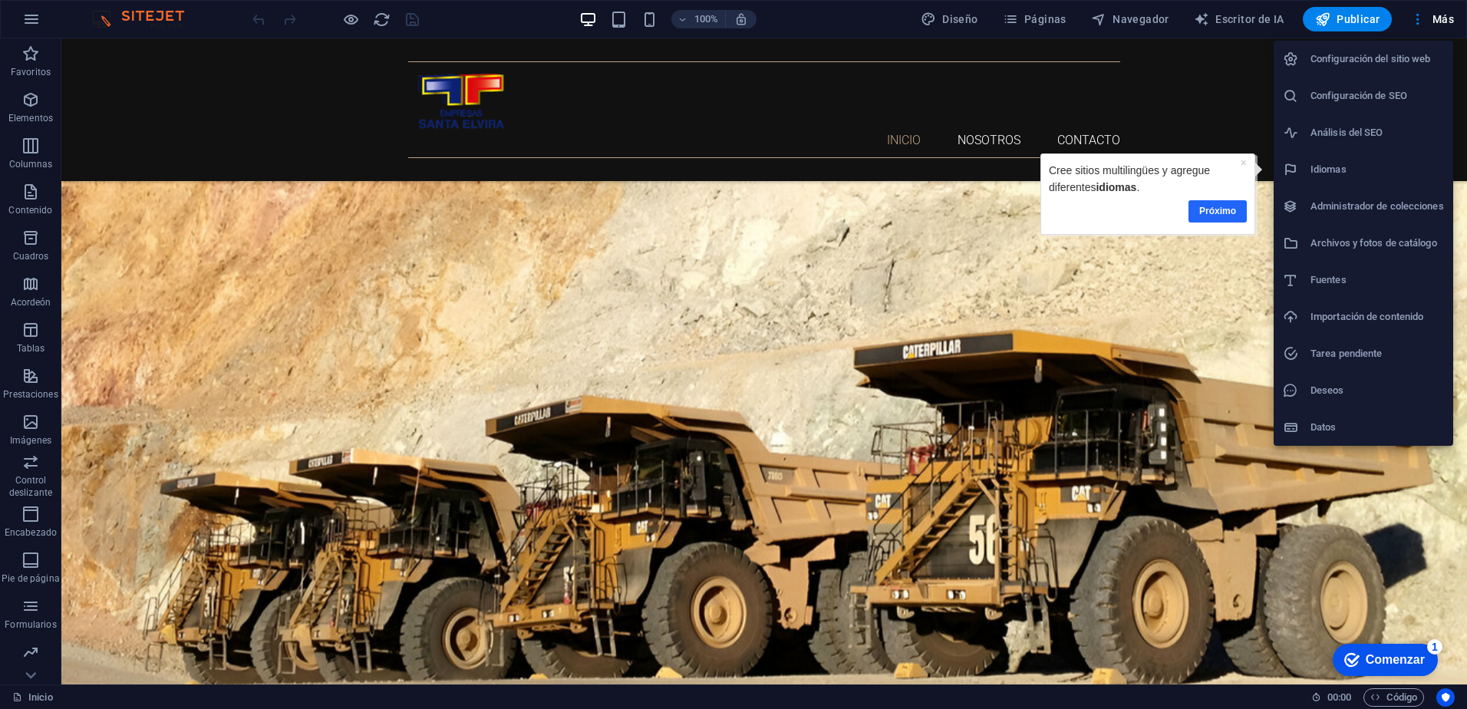
click at [1213, 210] on link "Próximo" at bounding box center [1217, 211] width 58 height 22
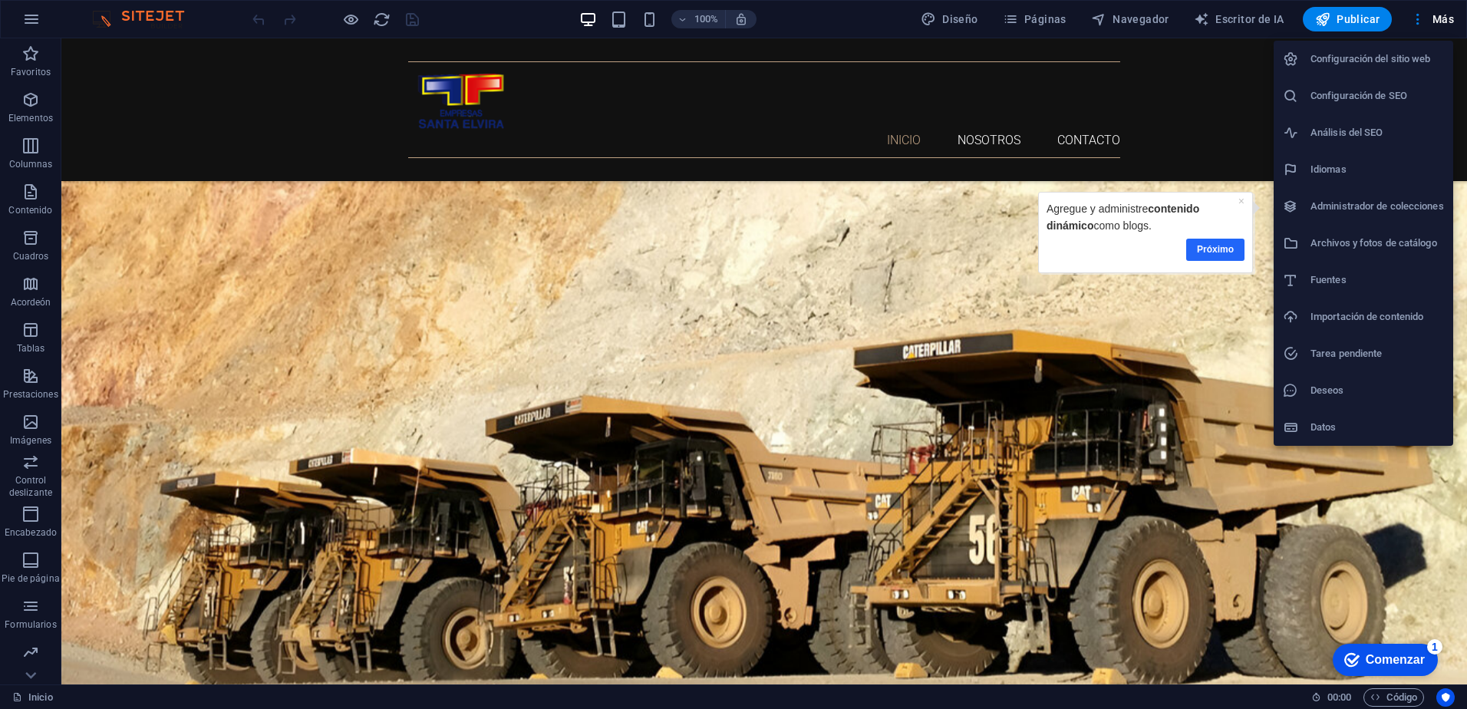
click at [1222, 245] on link "Próximo" at bounding box center [1215, 250] width 58 height 22
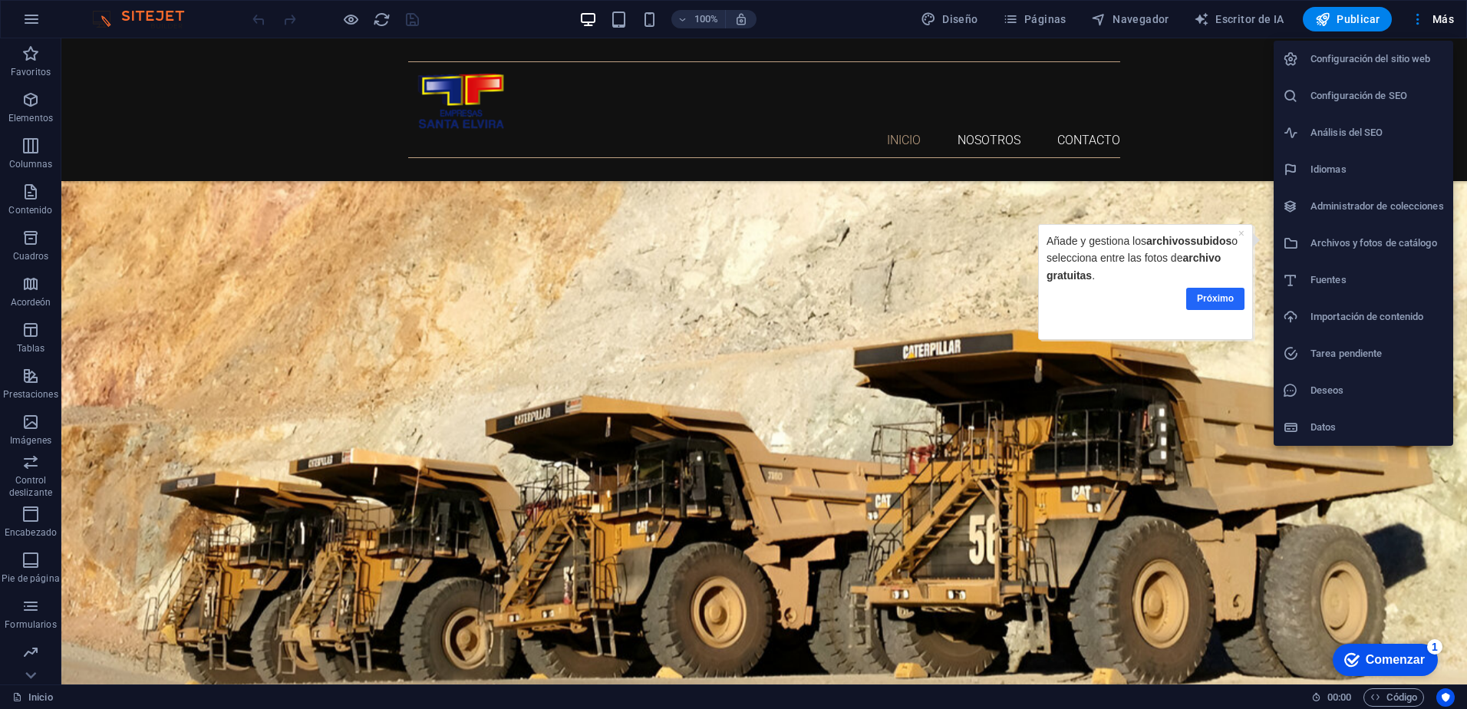
click at [1222, 302] on link "Próximo" at bounding box center [1215, 299] width 58 height 22
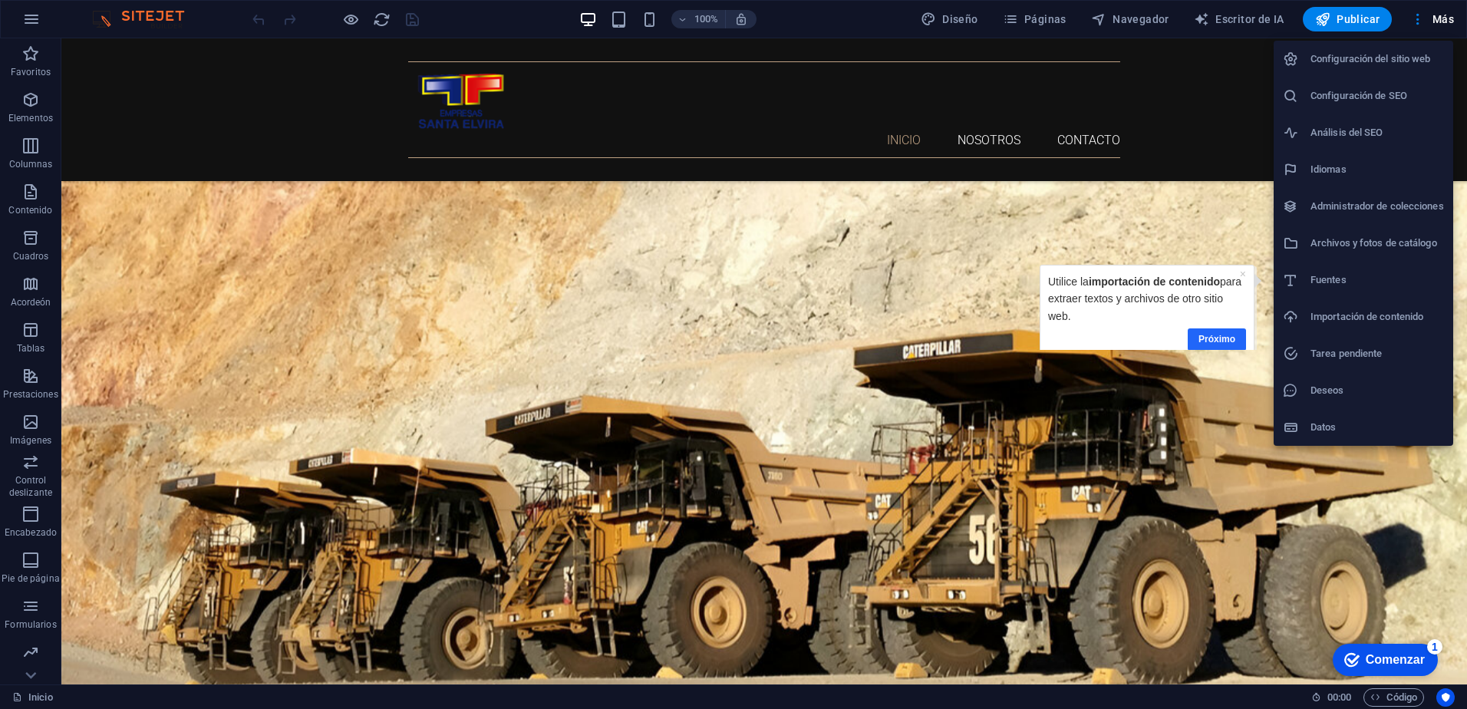
click at [1228, 335] on link "Próximo" at bounding box center [1217, 339] width 58 height 22
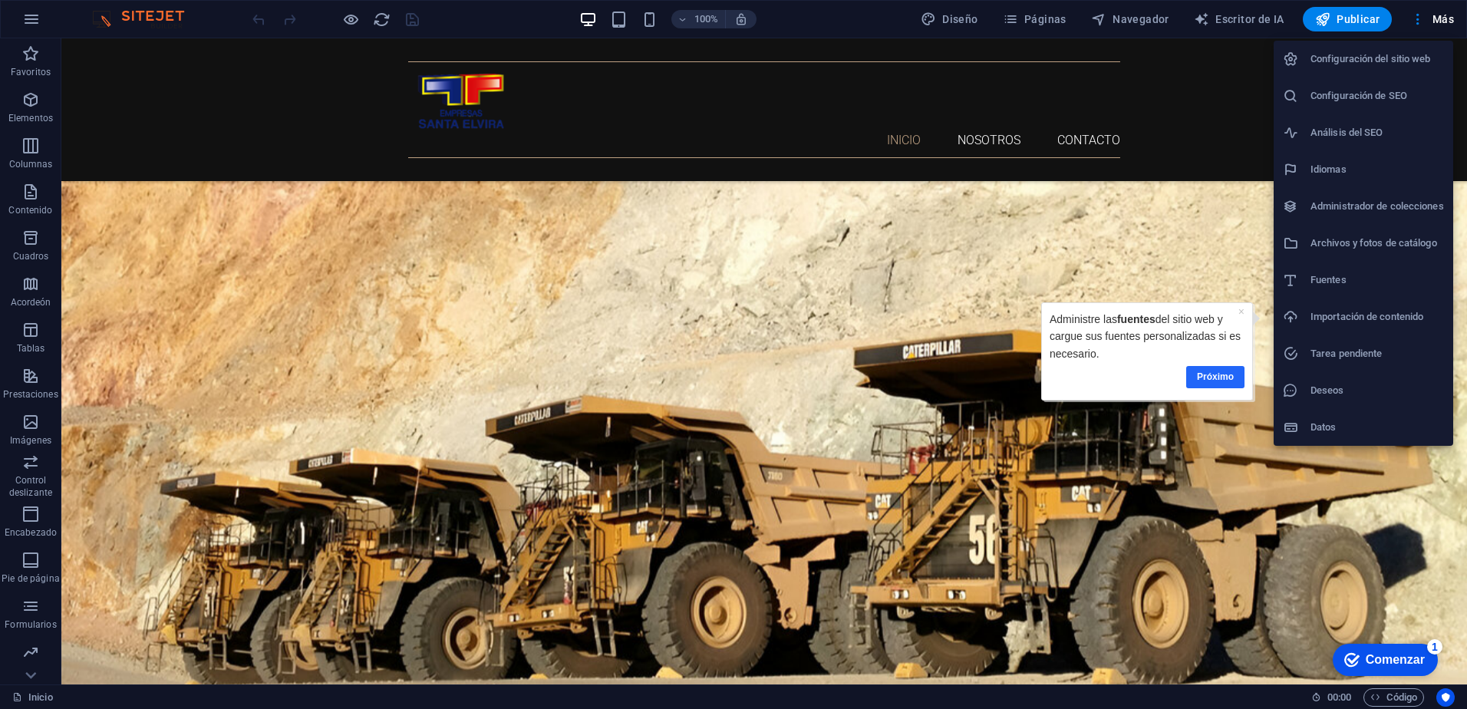
click at [1227, 378] on link "Próximo" at bounding box center [1215, 377] width 58 height 22
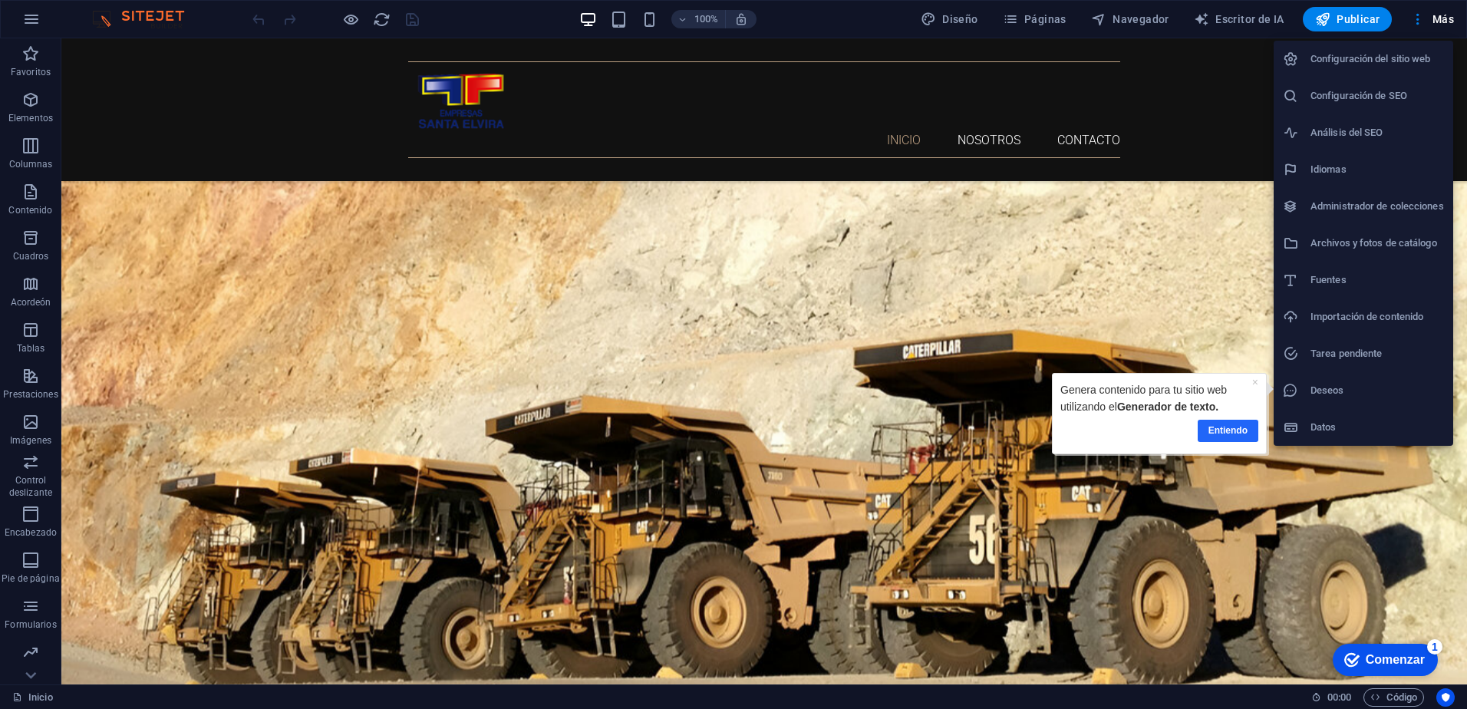
click at [1233, 433] on link "Entiendo" at bounding box center [1228, 431] width 61 height 22
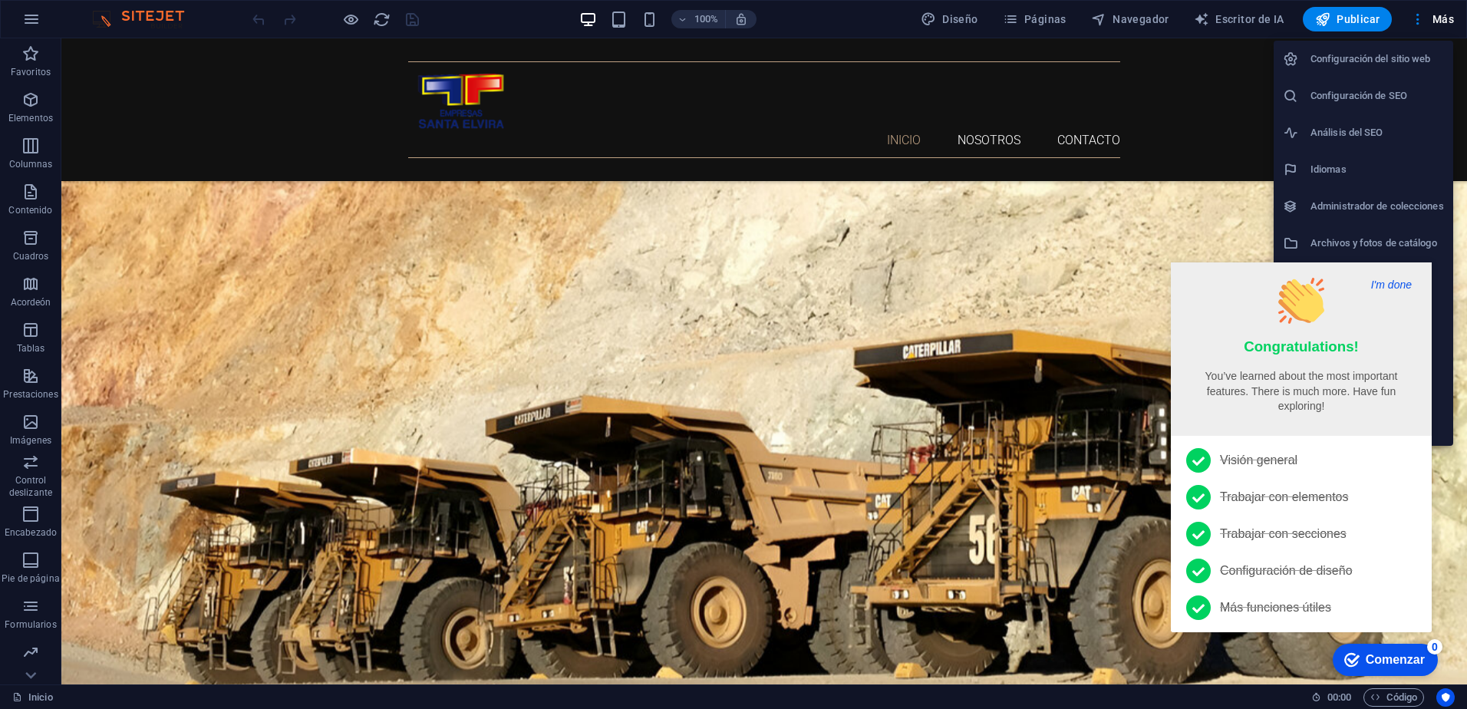
click at [1397, 282] on button "I'm done" at bounding box center [1392, 285] width 50 height 14
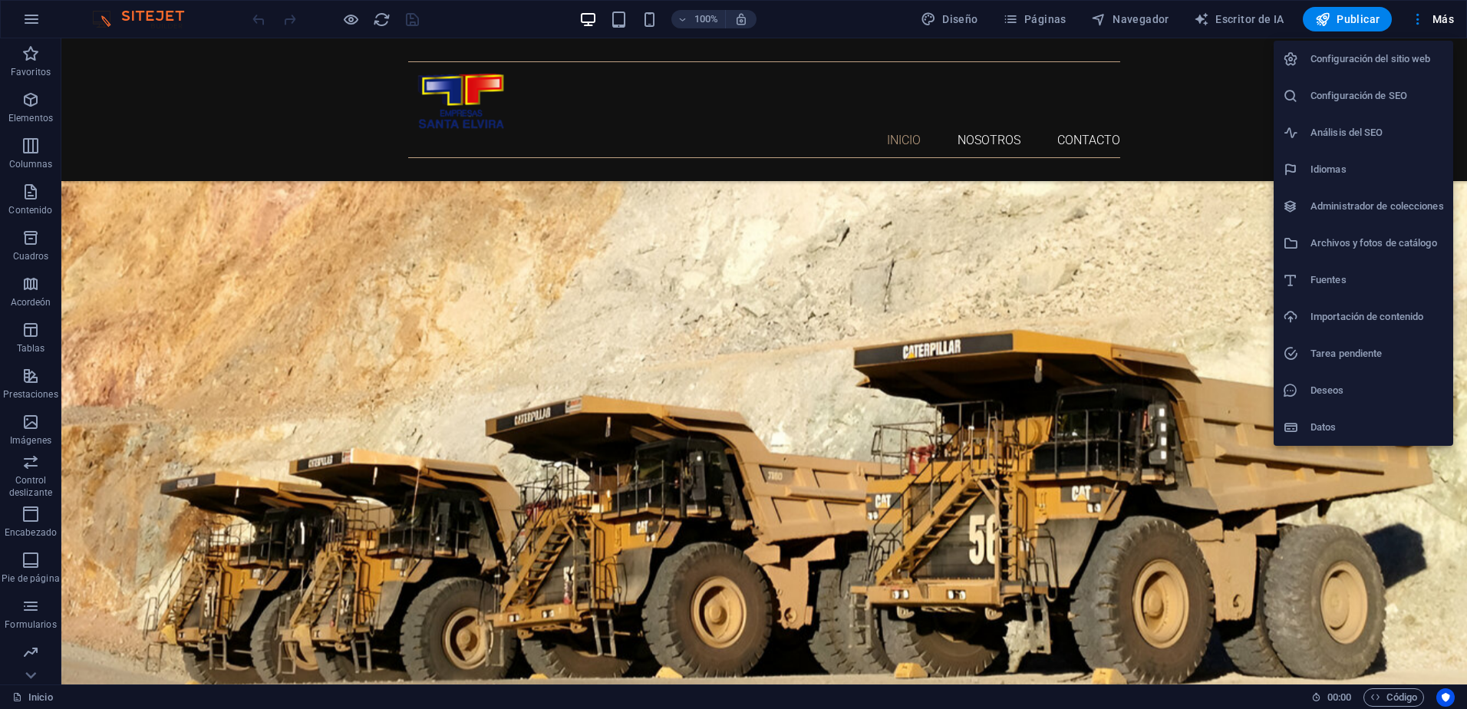
click at [147, 375] on div at bounding box center [733, 354] width 1467 height 709
